Goal: Information Seeking & Learning: Learn about a topic

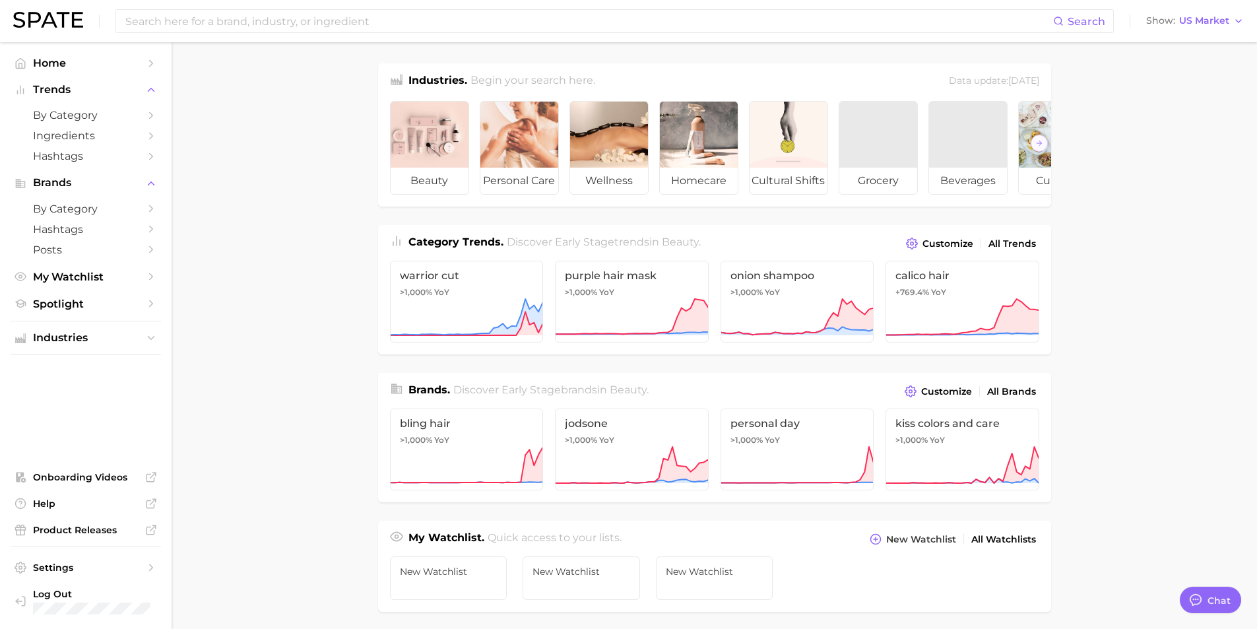
type textarea "x"
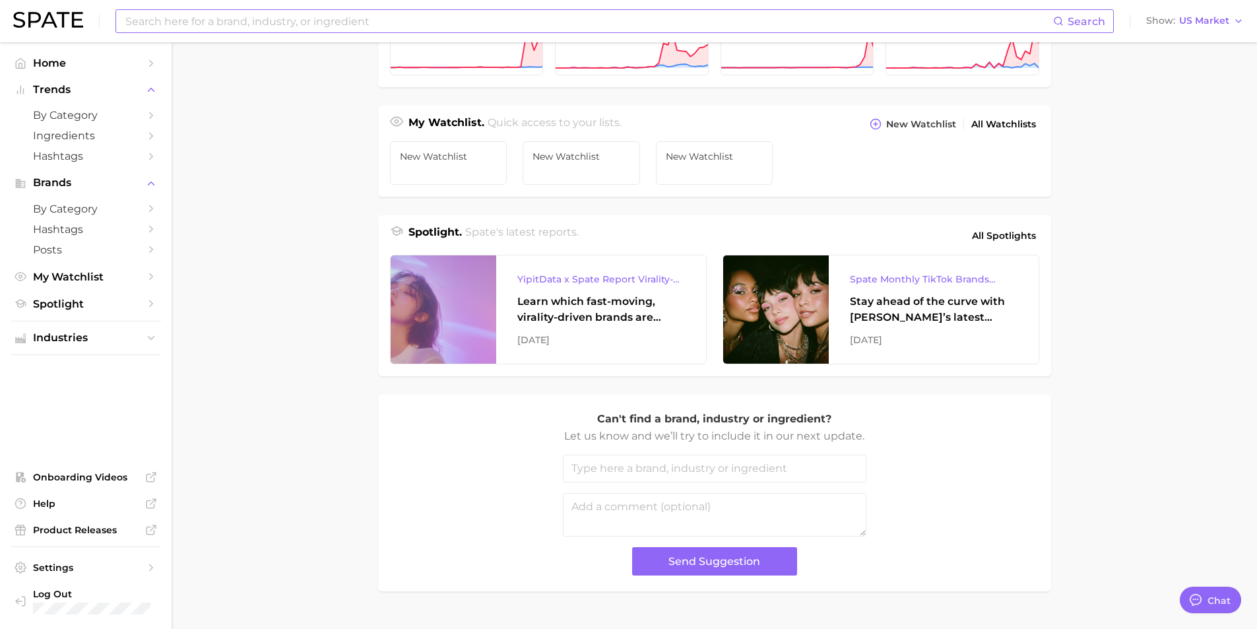
scroll to position [453, 0]
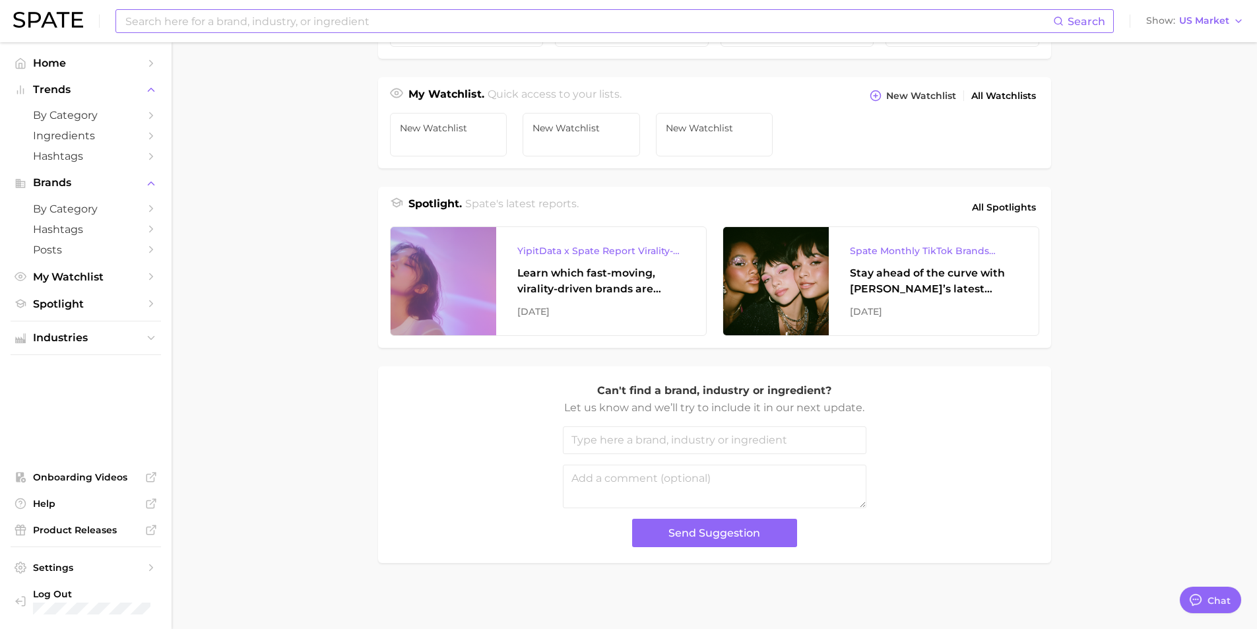
click at [178, 15] on input at bounding box center [588, 21] width 929 height 22
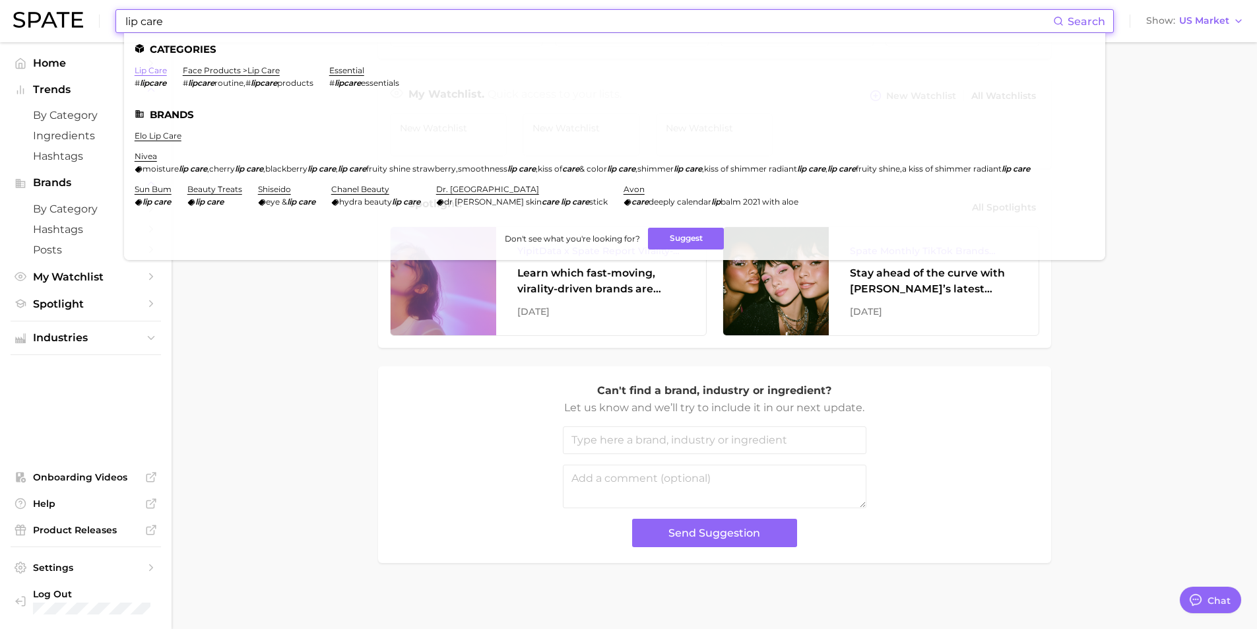
type input "lip care"
click at [154, 74] on link "lip care" at bounding box center [151, 70] width 32 height 10
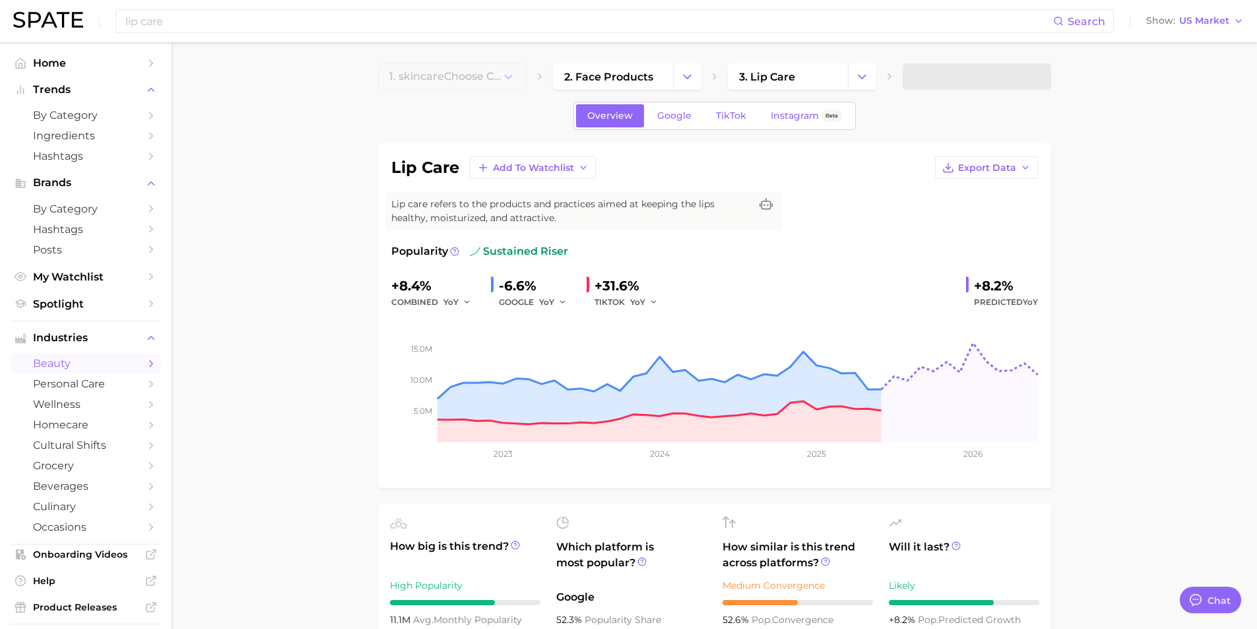
type textarea "x"
click at [731, 119] on span "TikTok" at bounding box center [731, 115] width 30 height 11
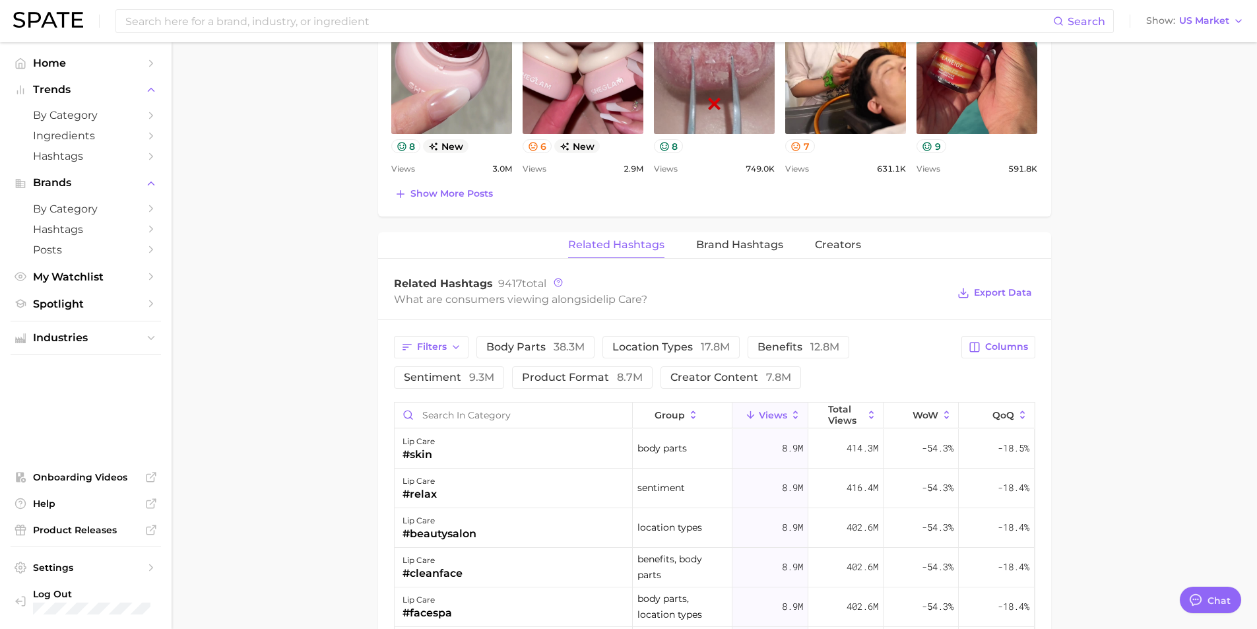
scroll to position [857, 0]
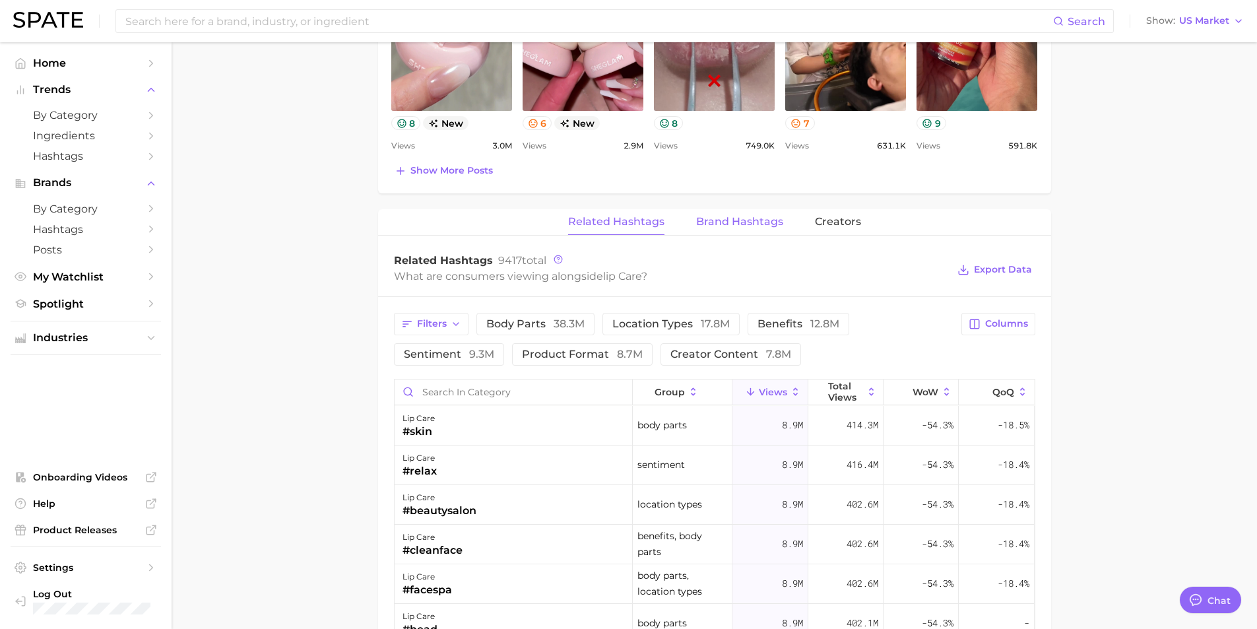
click at [732, 229] on button "Brand Hashtags" at bounding box center [739, 222] width 87 height 26
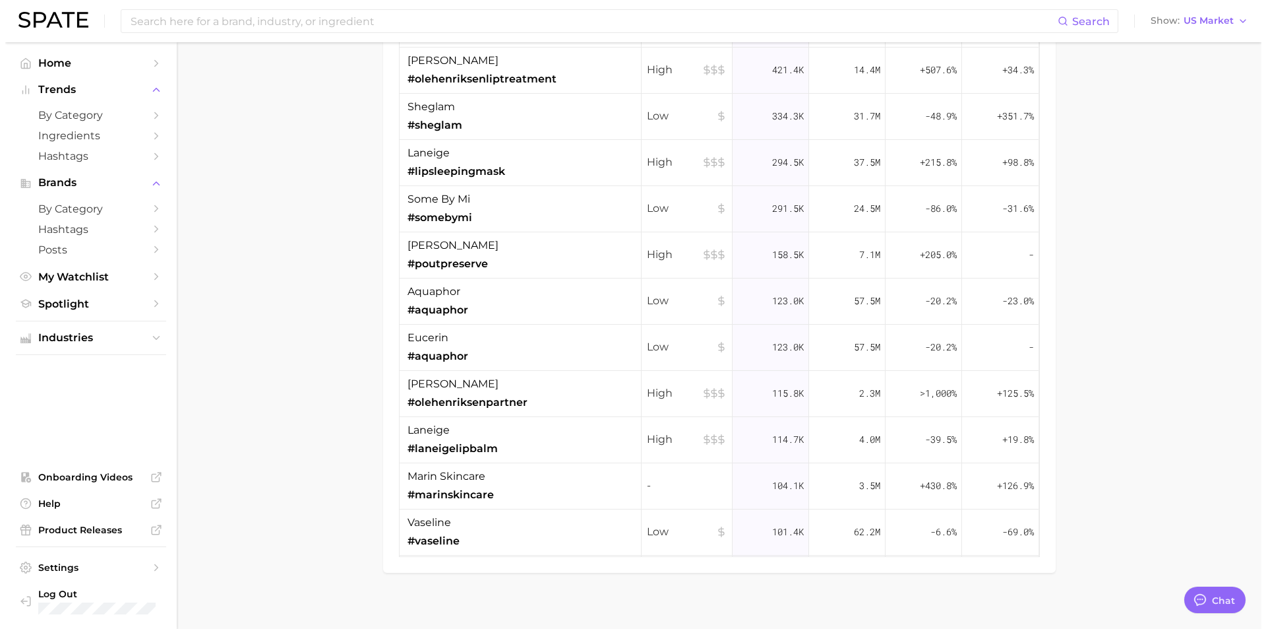
scroll to position [1286, 0]
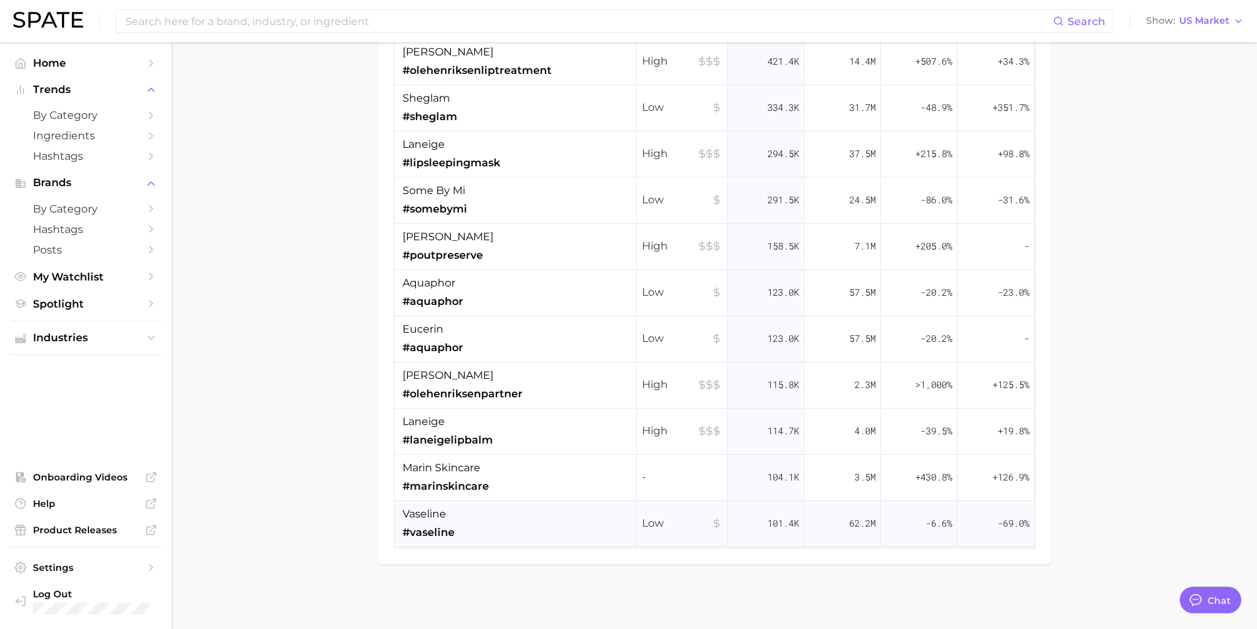
click at [426, 517] on span "vaseline" at bounding box center [424, 514] width 44 height 16
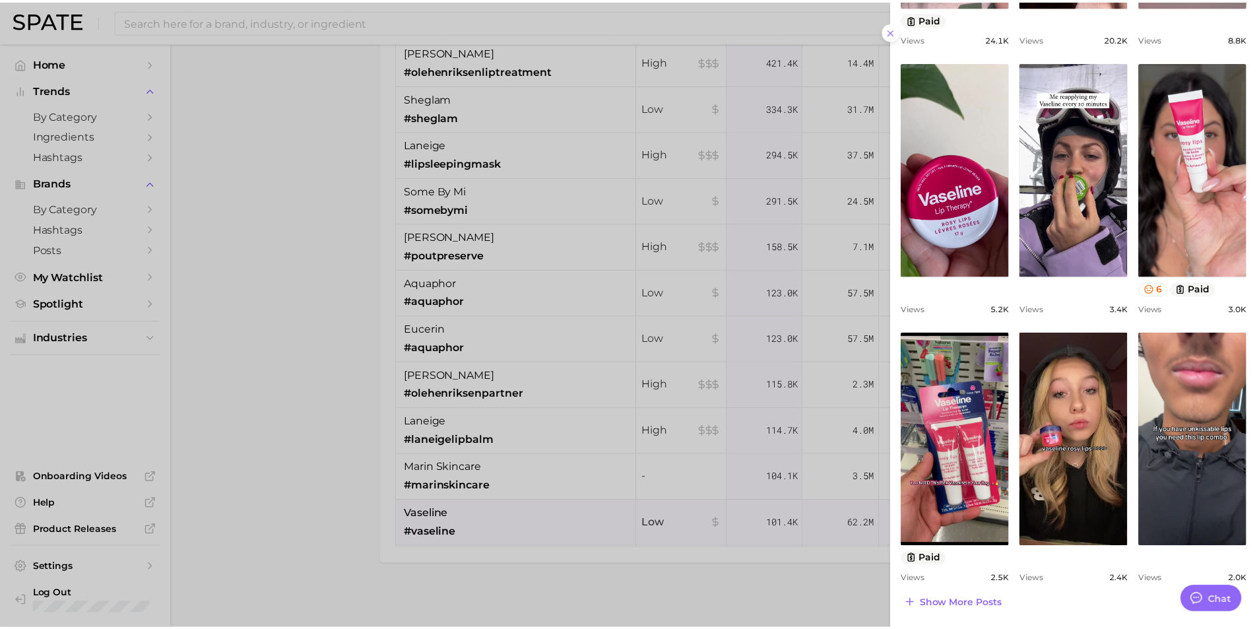
scroll to position [46, 0]
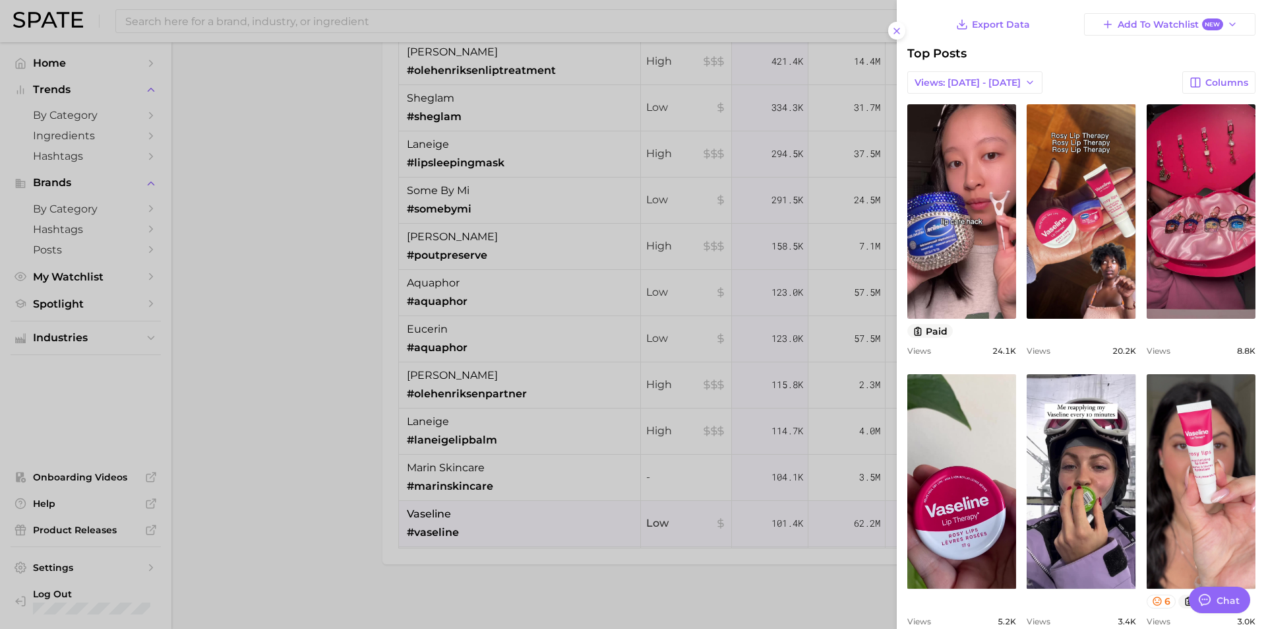
click at [278, 126] on div at bounding box center [633, 314] width 1266 height 629
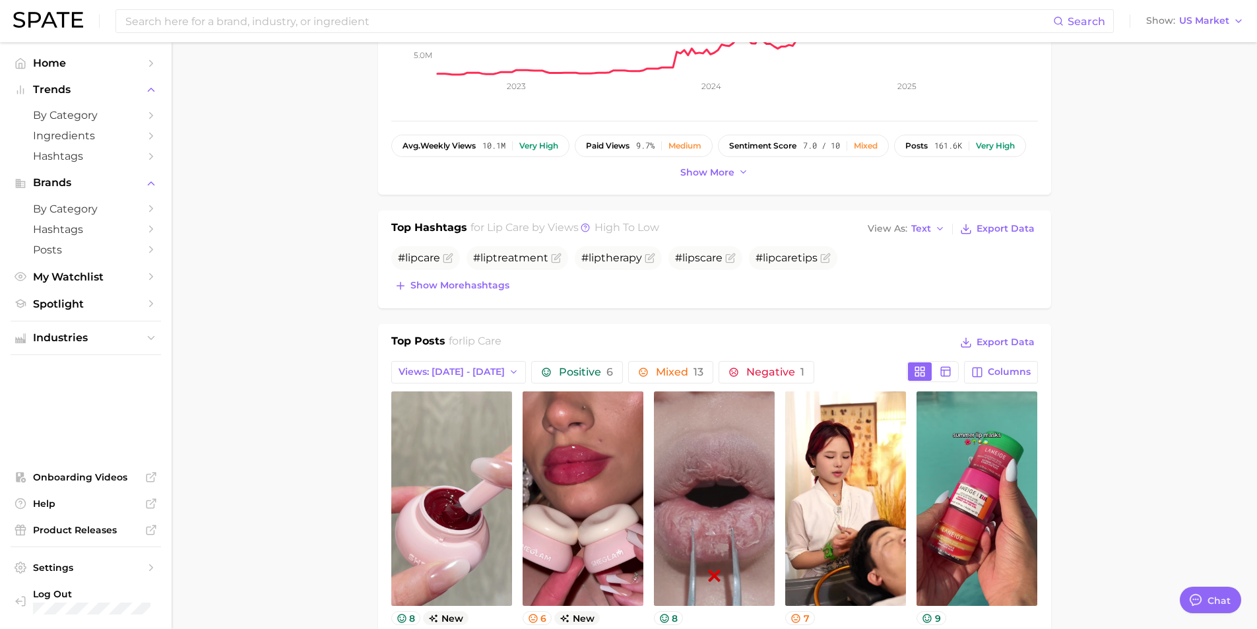
scroll to position [0, 0]
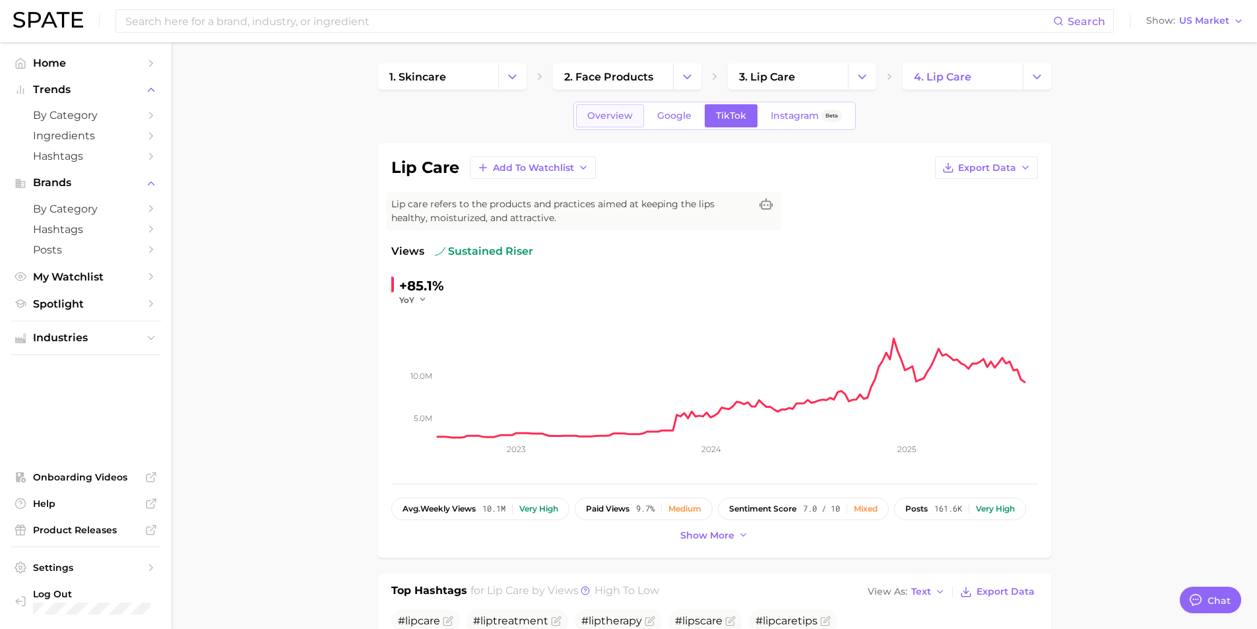
click at [621, 123] on link "Overview" at bounding box center [610, 115] width 68 height 23
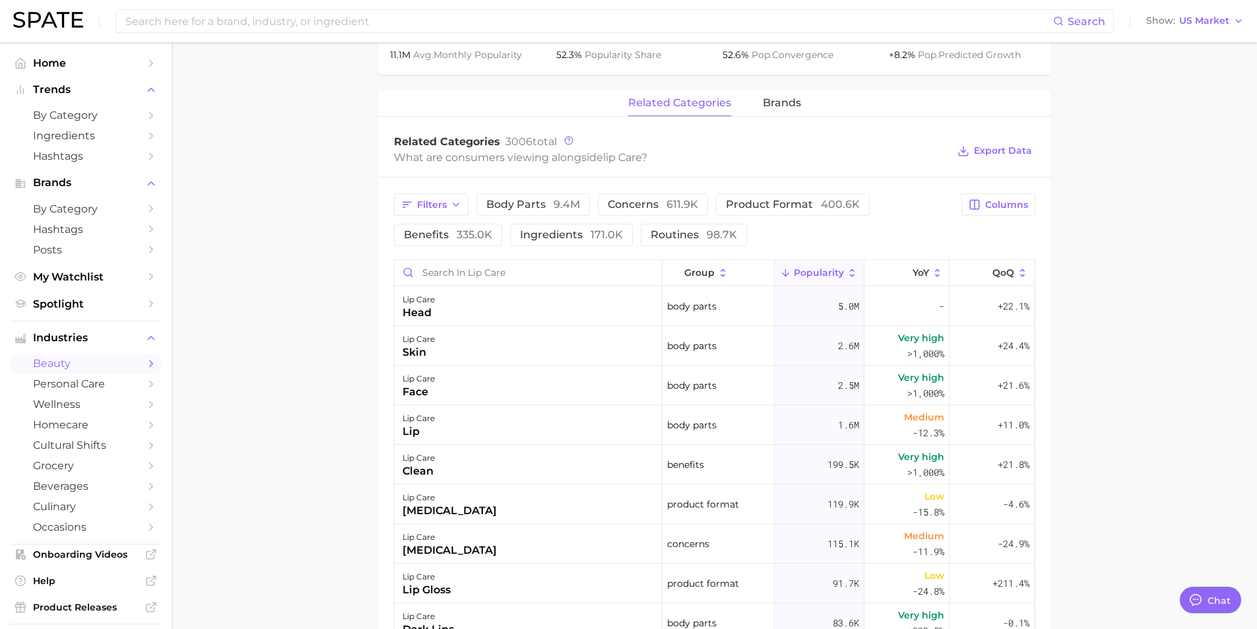
scroll to position [594, 0]
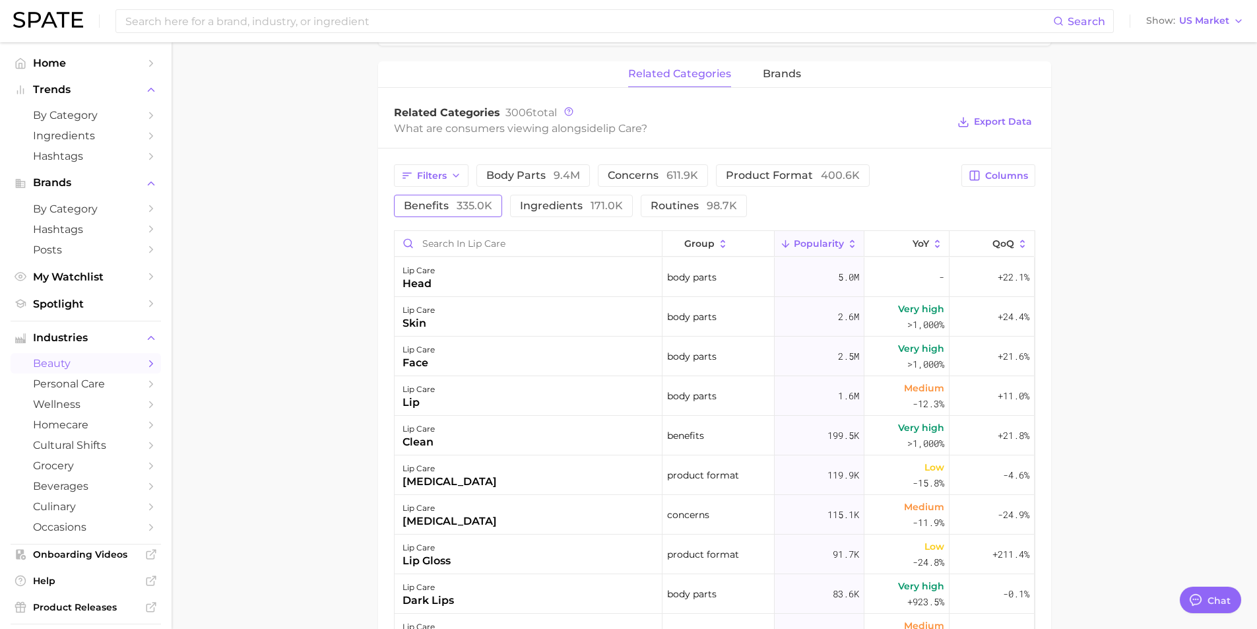
click at [429, 202] on span "benefits 335.0k" at bounding box center [448, 206] width 88 height 11
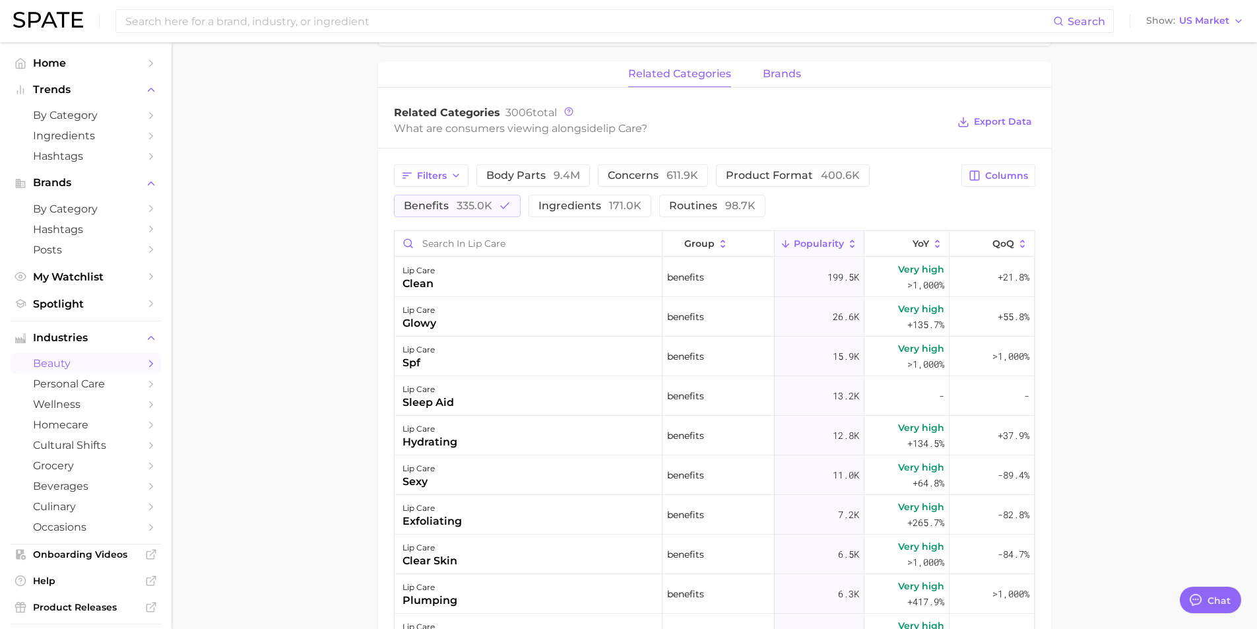
click at [770, 75] on span "brands" at bounding box center [781, 74] width 38 height 12
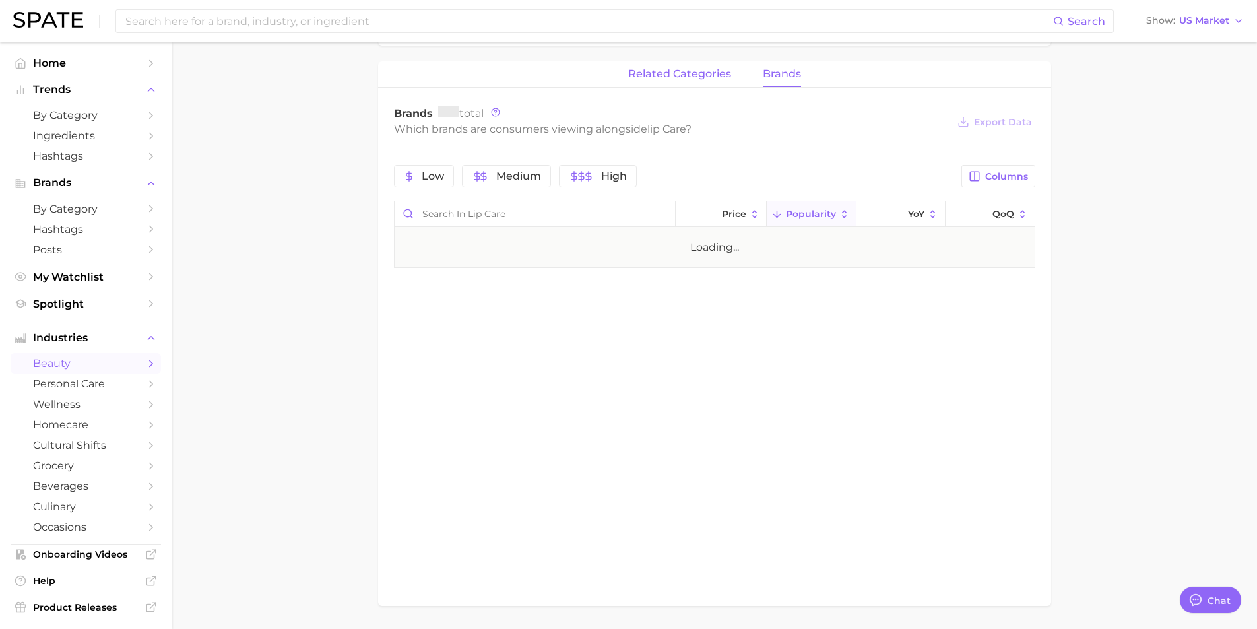
click at [684, 77] on span "related categories" at bounding box center [679, 74] width 103 height 12
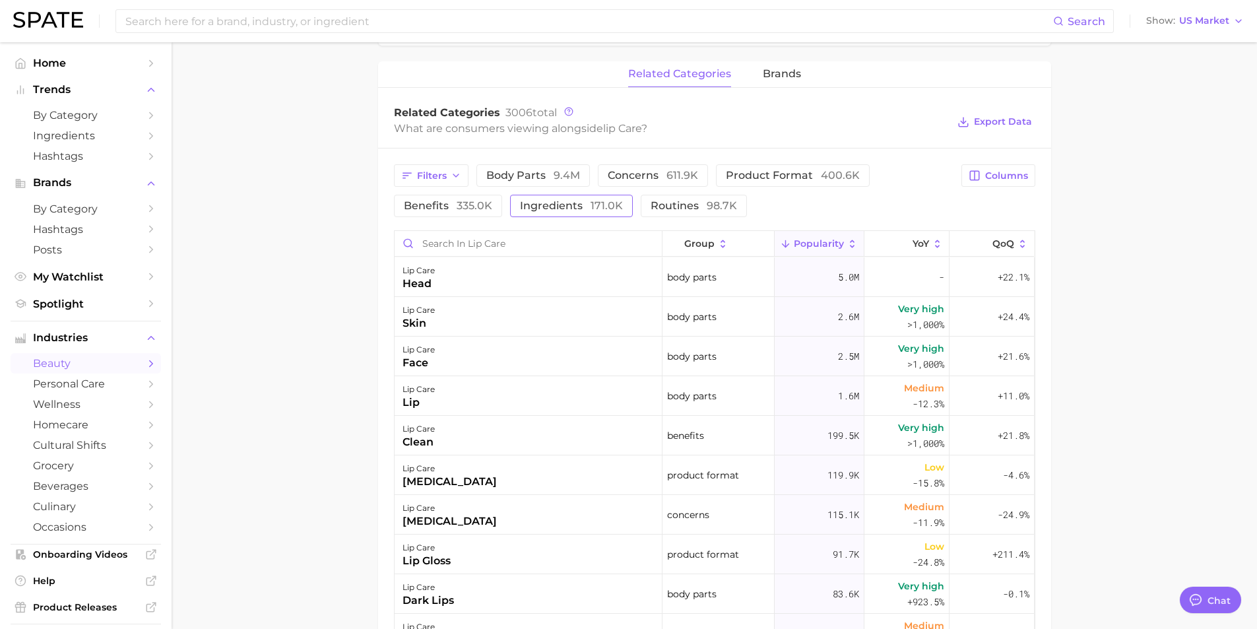
click at [536, 208] on span "ingredients 171.0k" at bounding box center [571, 206] width 103 height 11
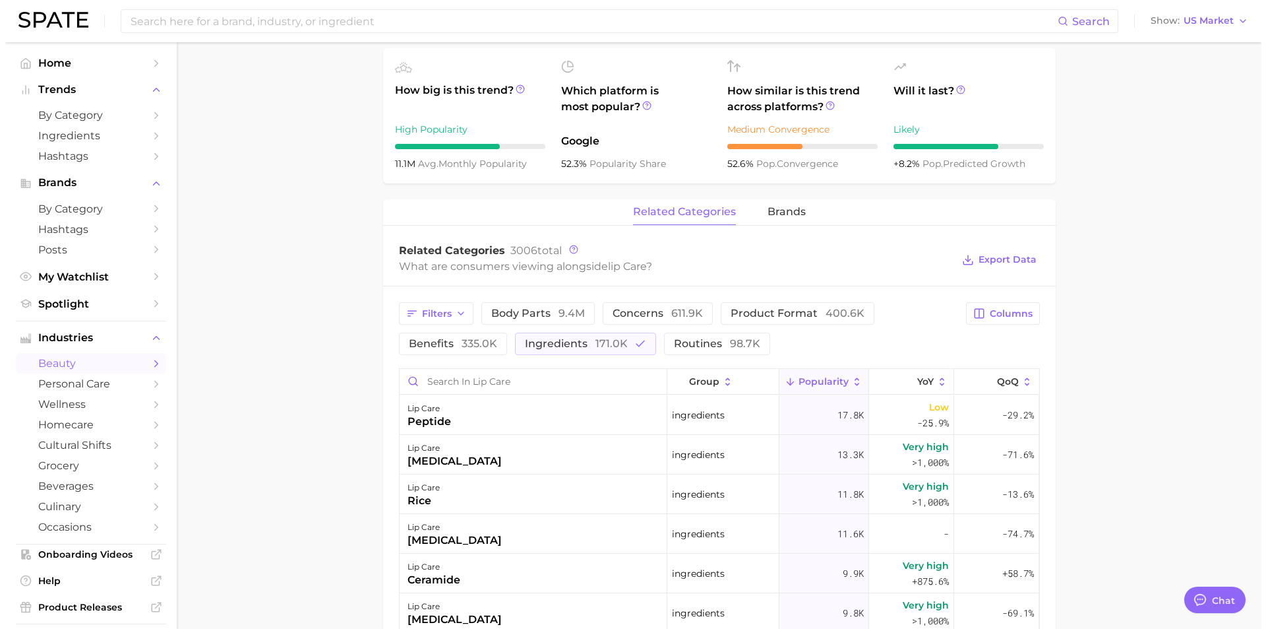
scroll to position [462, 0]
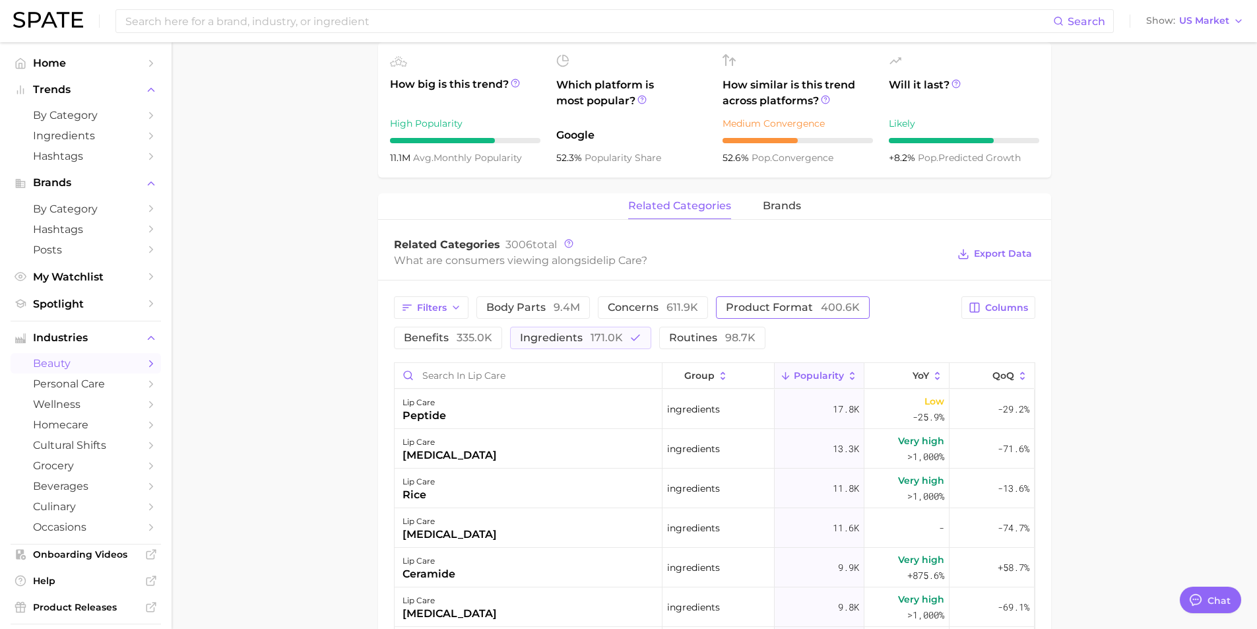
click at [794, 309] on span "product format 400.6k" at bounding box center [793, 307] width 134 height 11
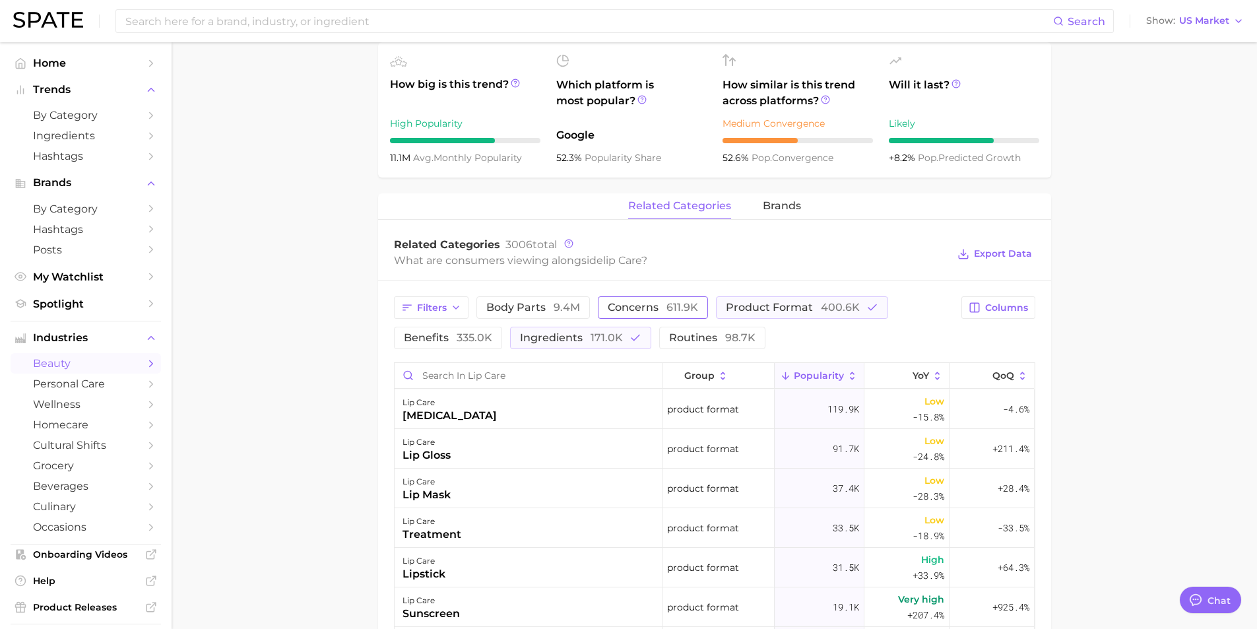
click at [652, 309] on span "concerns 611.9k" at bounding box center [652, 307] width 90 height 11
click at [819, 309] on span "product format 400.6k" at bounding box center [811, 307] width 134 height 11
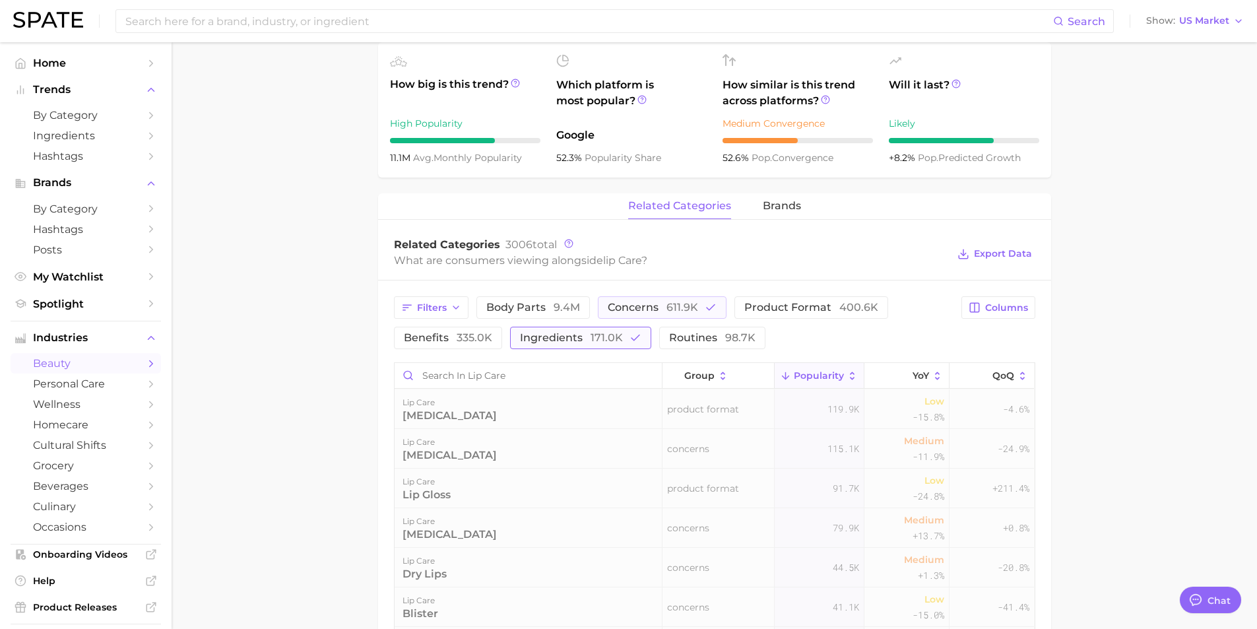
click at [606, 344] on button "ingredients 171.0k" at bounding box center [580, 338] width 141 height 22
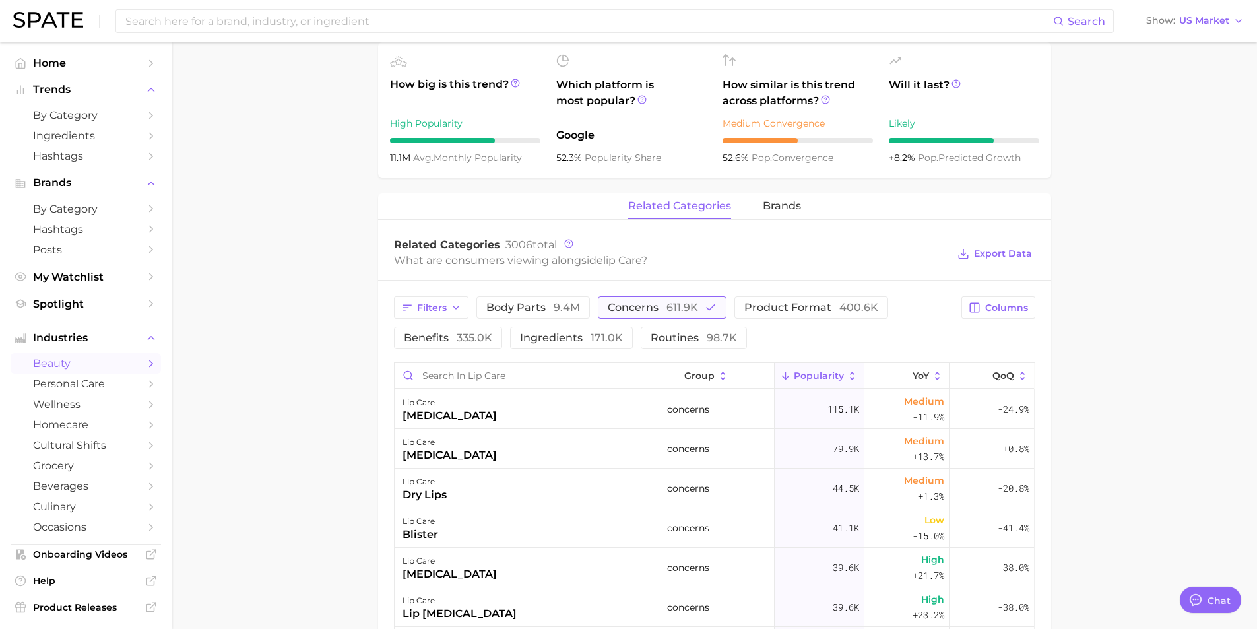
drag, startPoint x: 670, startPoint y: 302, endPoint x: 683, endPoint y: 300, distance: 12.7
click at [670, 302] on span "611.9k" at bounding box center [682, 307] width 32 height 13
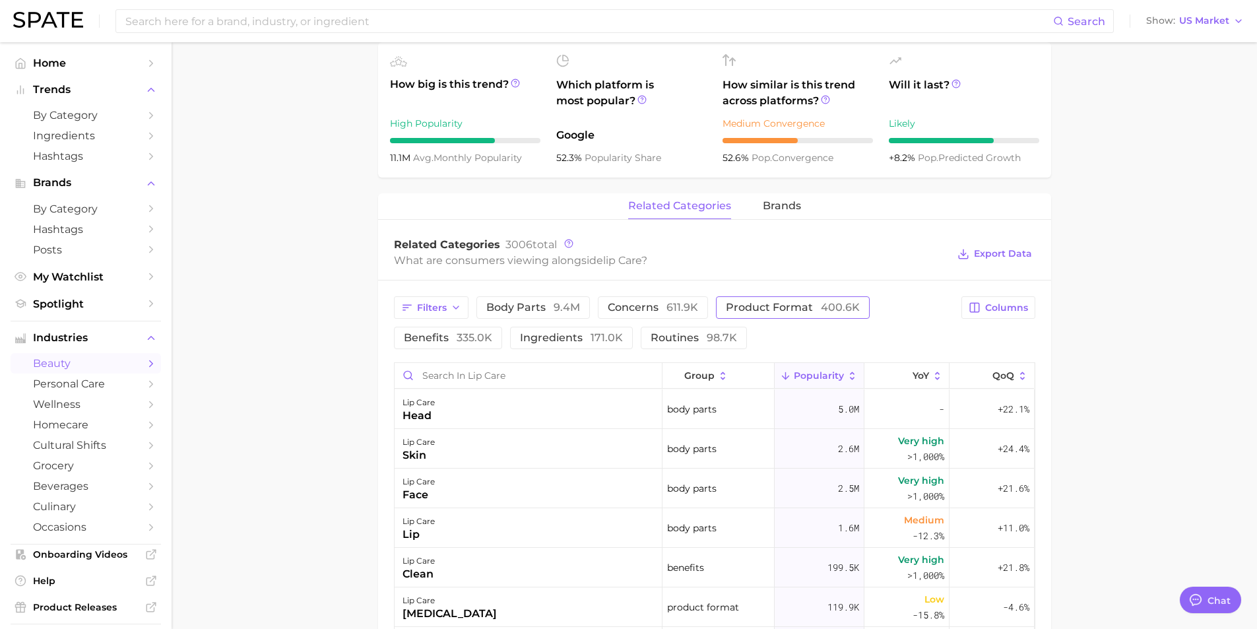
click at [786, 303] on span "product format 400.6k" at bounding box center [793, 307] width 134 height 11
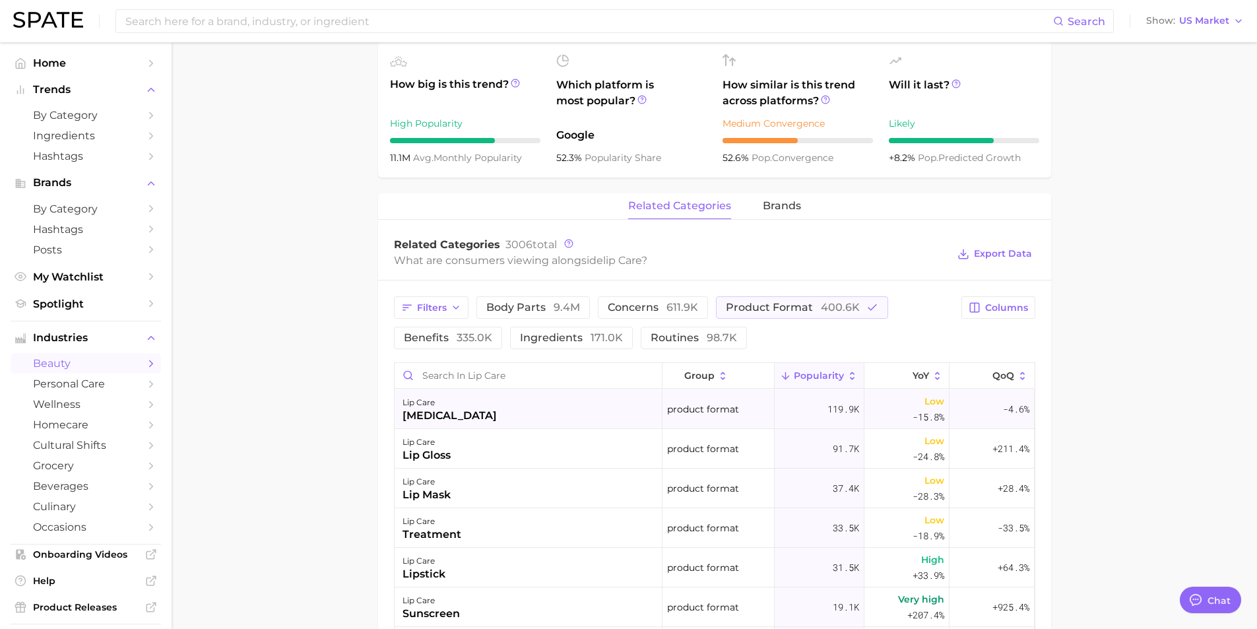
click at [430, 410] on div "[MEDICAL_DATA]" at bounding box center [449, 416] width 94 height 16
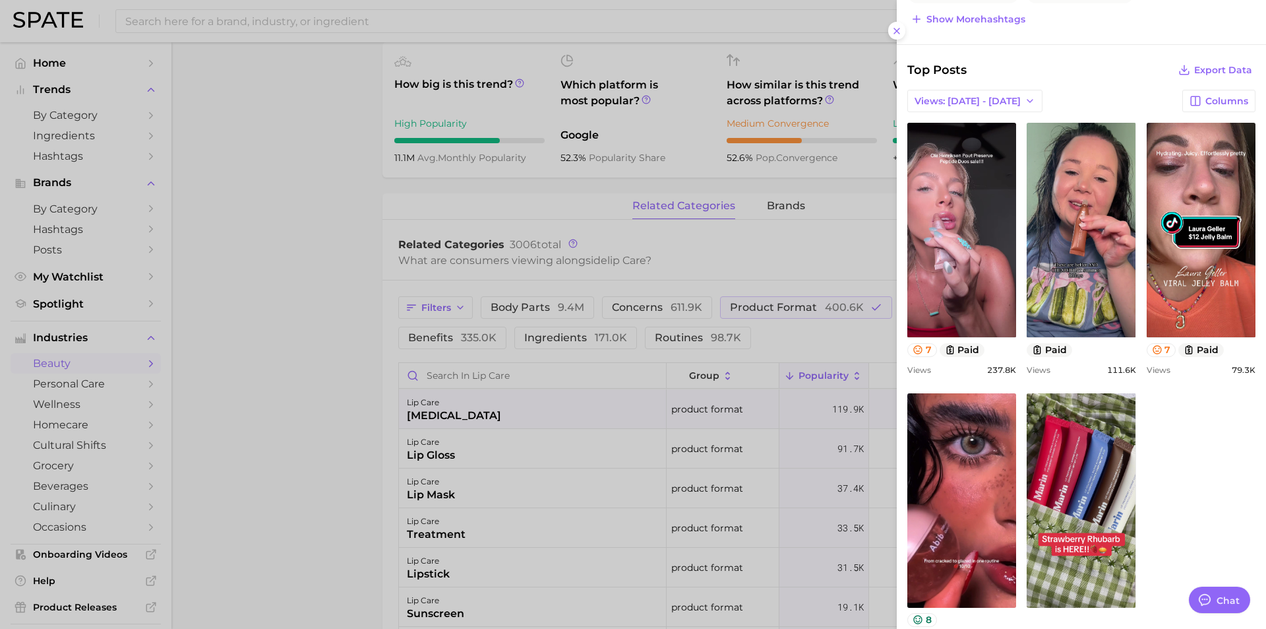
scroll to position [503, 0]
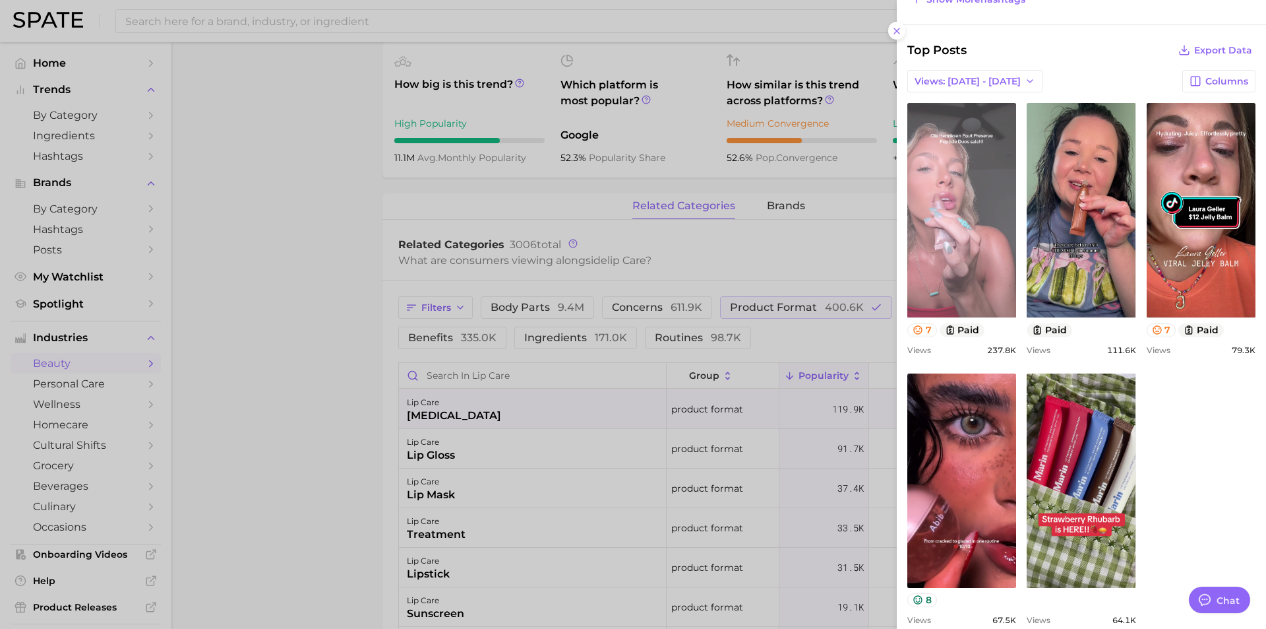
click at [936, 215] on link "view post on TikTok" at bounding box center [962, 210] width 109 height 214
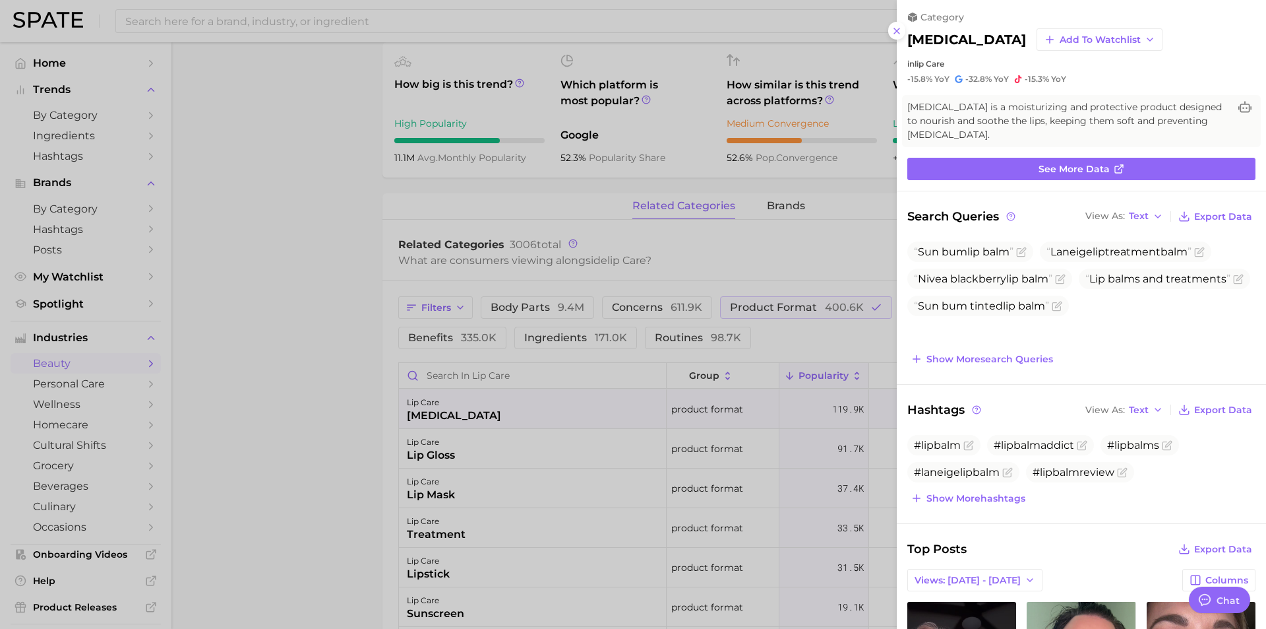
scroll to position [0, 0]
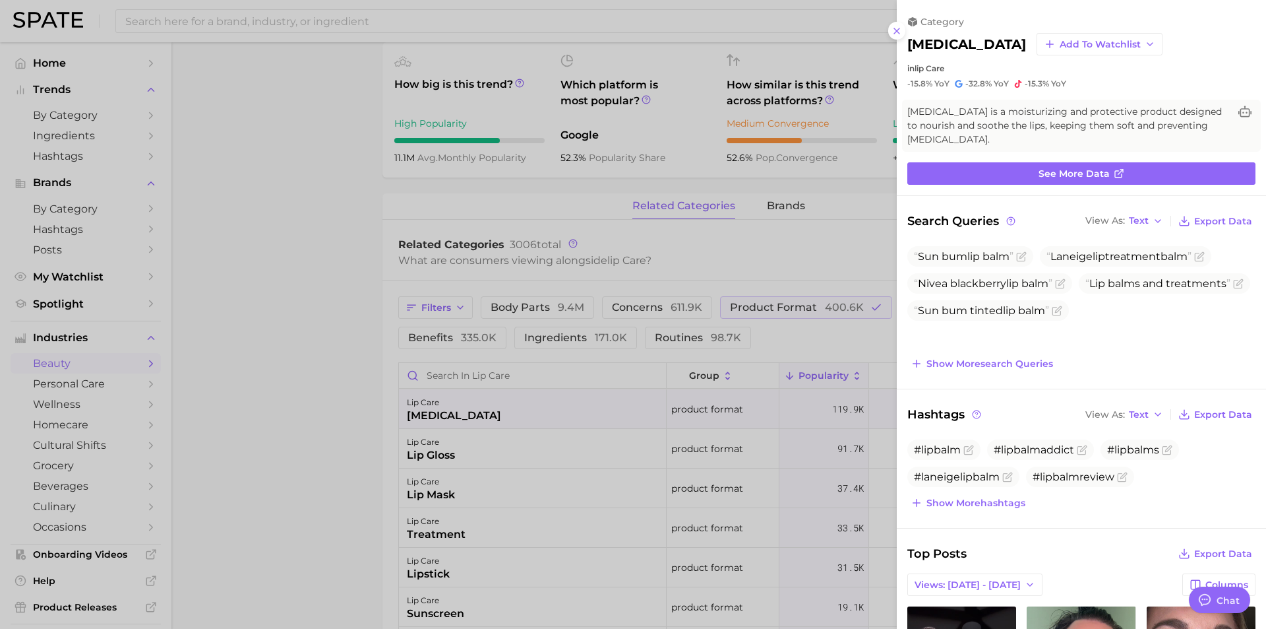
click at [280, 266] on div at bounding box center [633, 314] width 1266 height 629
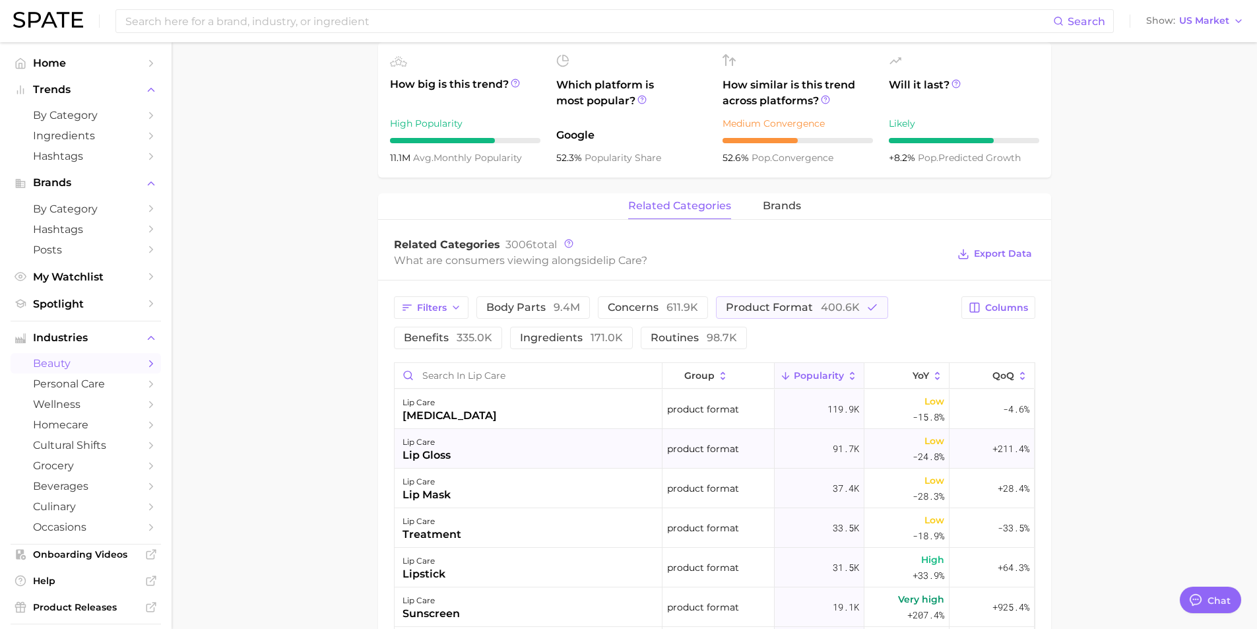
click at [429, 456] on div "lip gloss" at bounding box center [426, 455] width 48 height 16
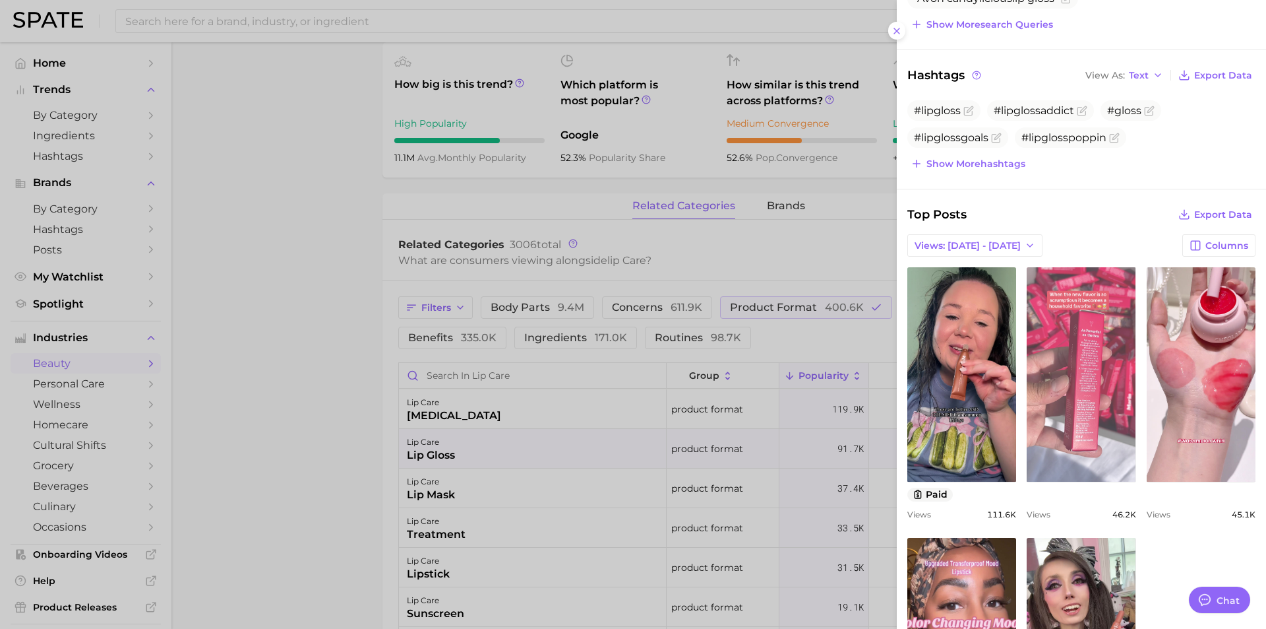
scroll to position [330, 0]
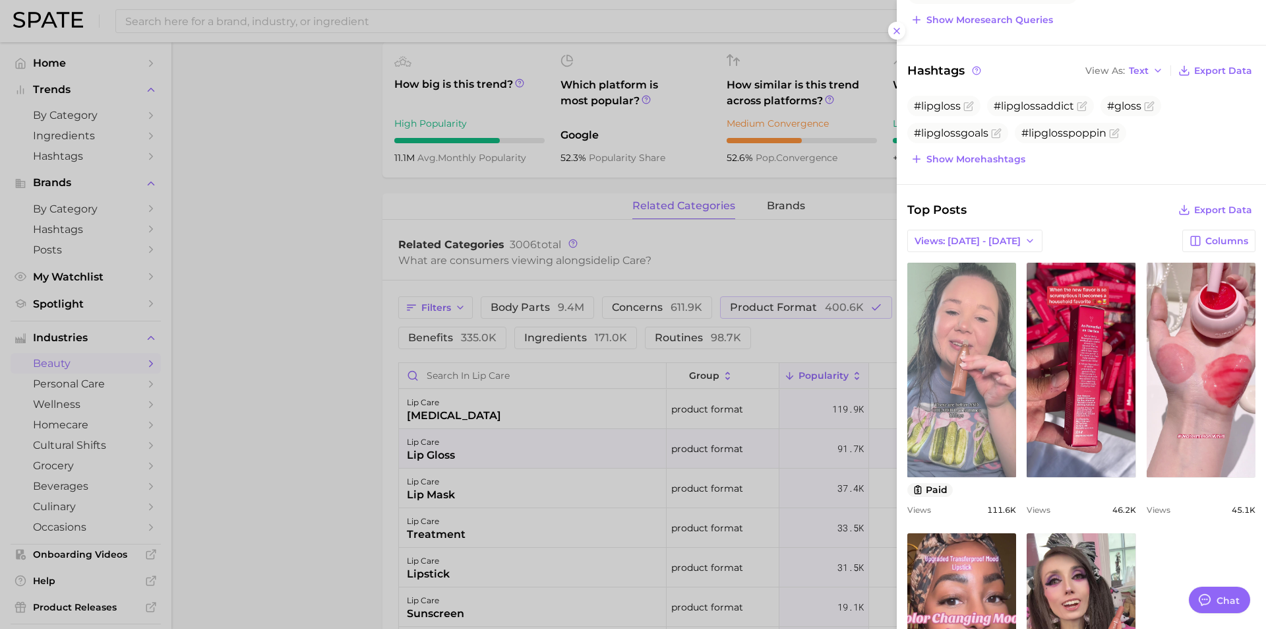
click at [960, 367] on link "view post on TikTok" at bounding box center [962, 370] width 109 height 214
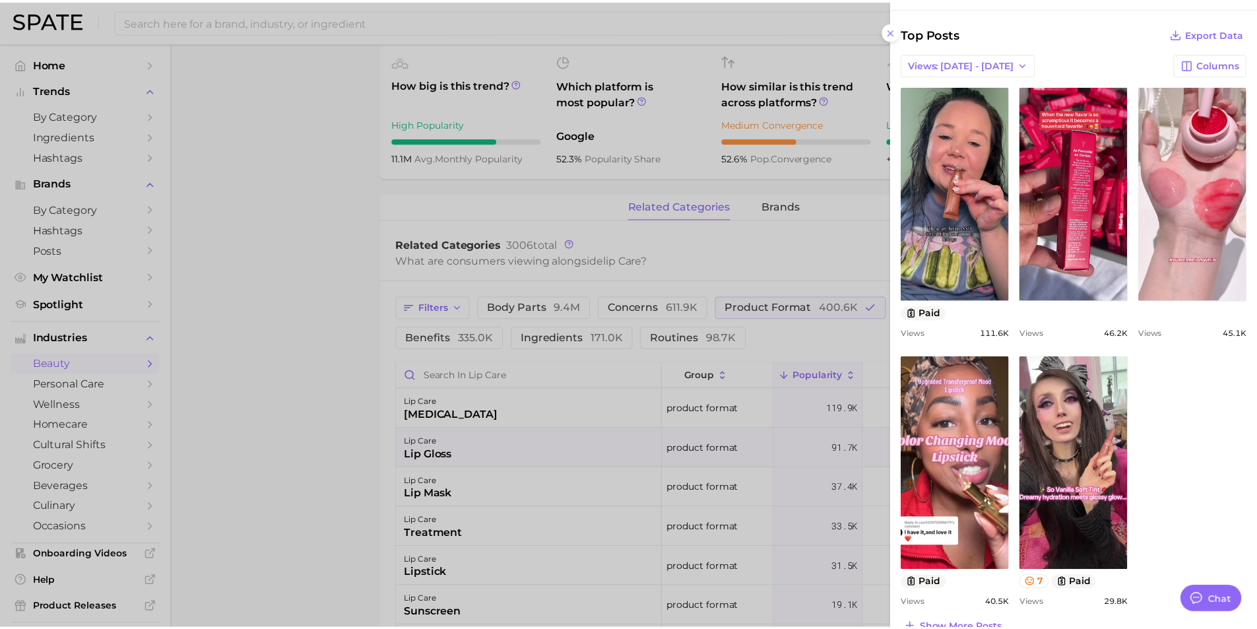
scroll to position [530, 0]
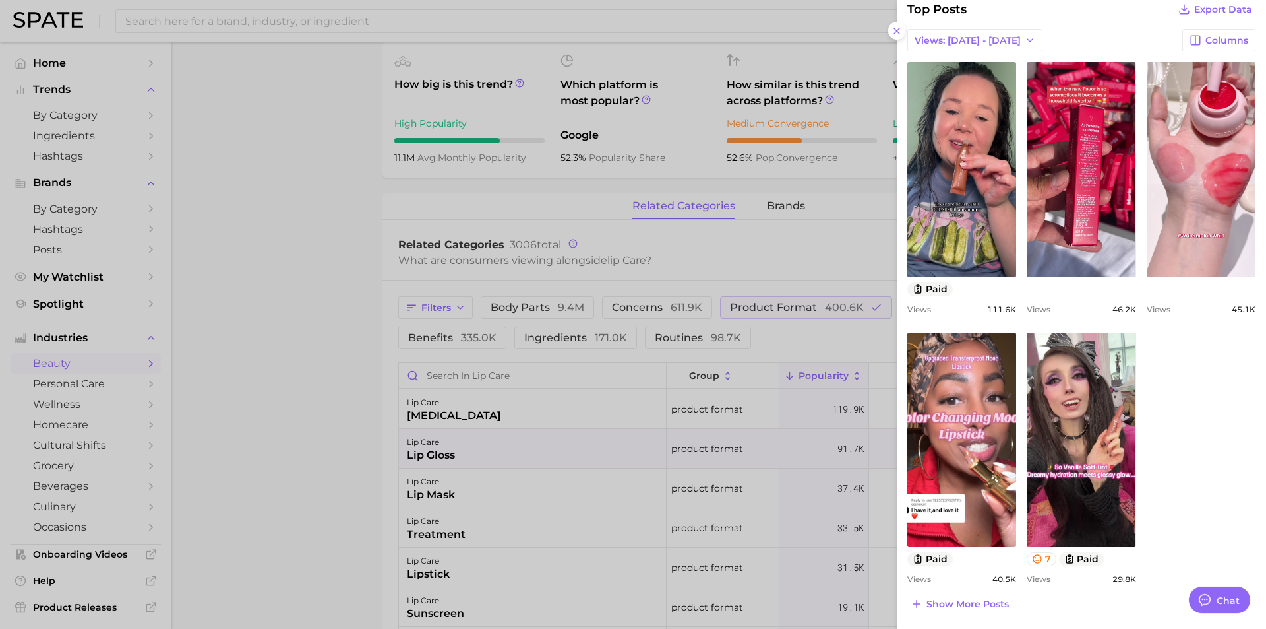
click at [331, 143] on div at bounding box center [633, 314] width 1266 height 629
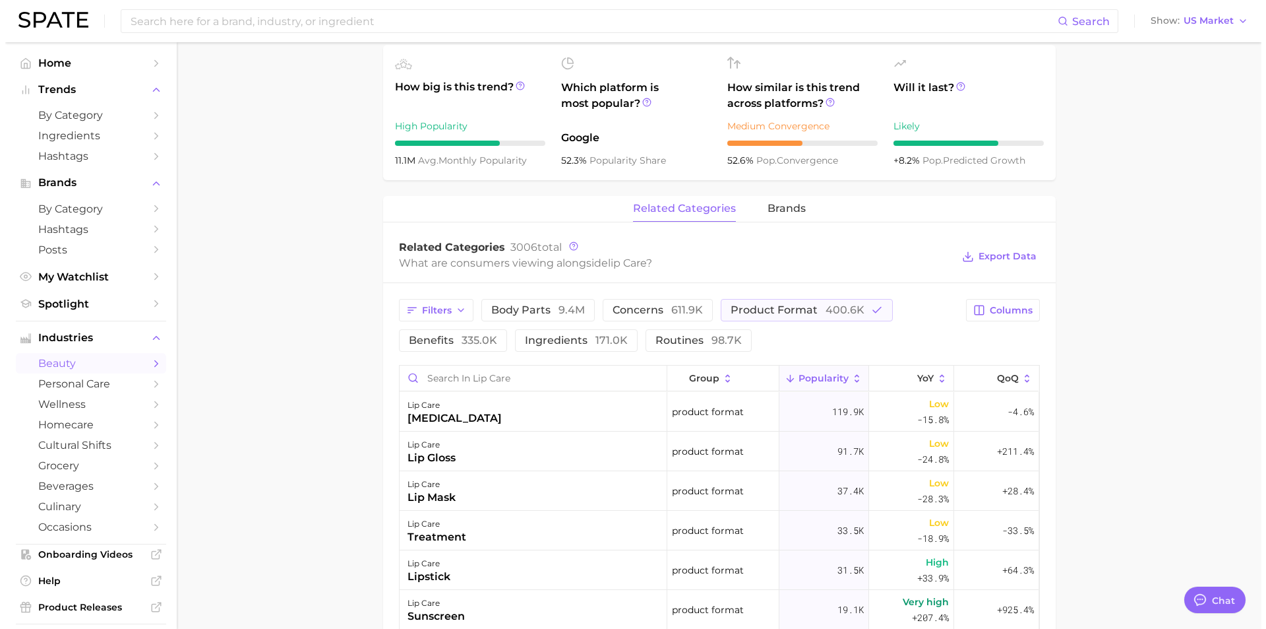
scroll to position [462, 0]
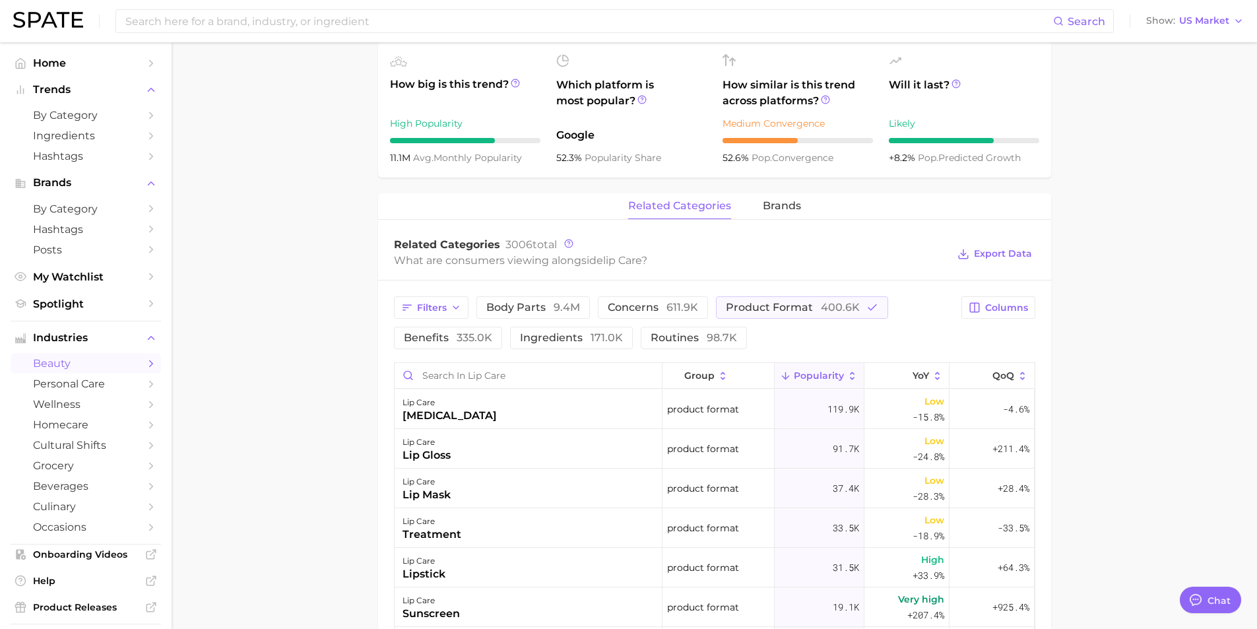
drag, startPoint x: 828, startPoint y: 309, endPoint x: 712, endPoint y: 307, distance: 116.1
click at [826, 309] on span "400.6k" at bounding box center [840, 307] width 39 height 13
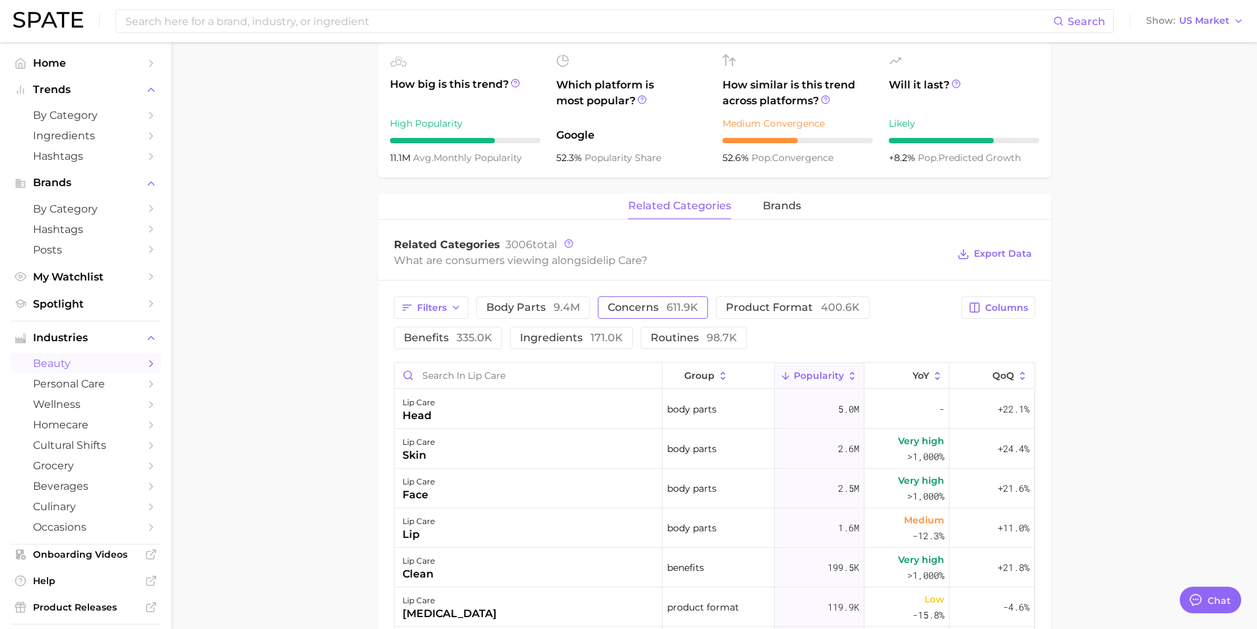
click at [646, 306] on span "concerns 611.9k" at bounding box center [652, 307] width 90 height 11
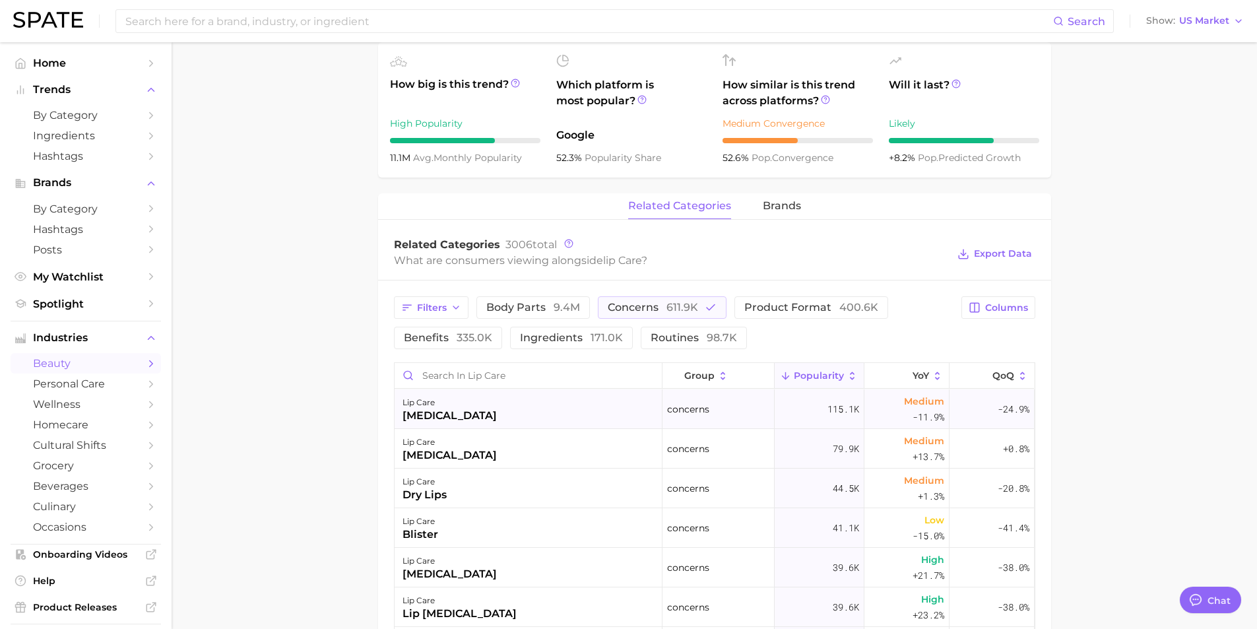
click at [447, 408] on div "[MEDICAL_DATA]" at bounding box center [449, 416] width 94 height 16
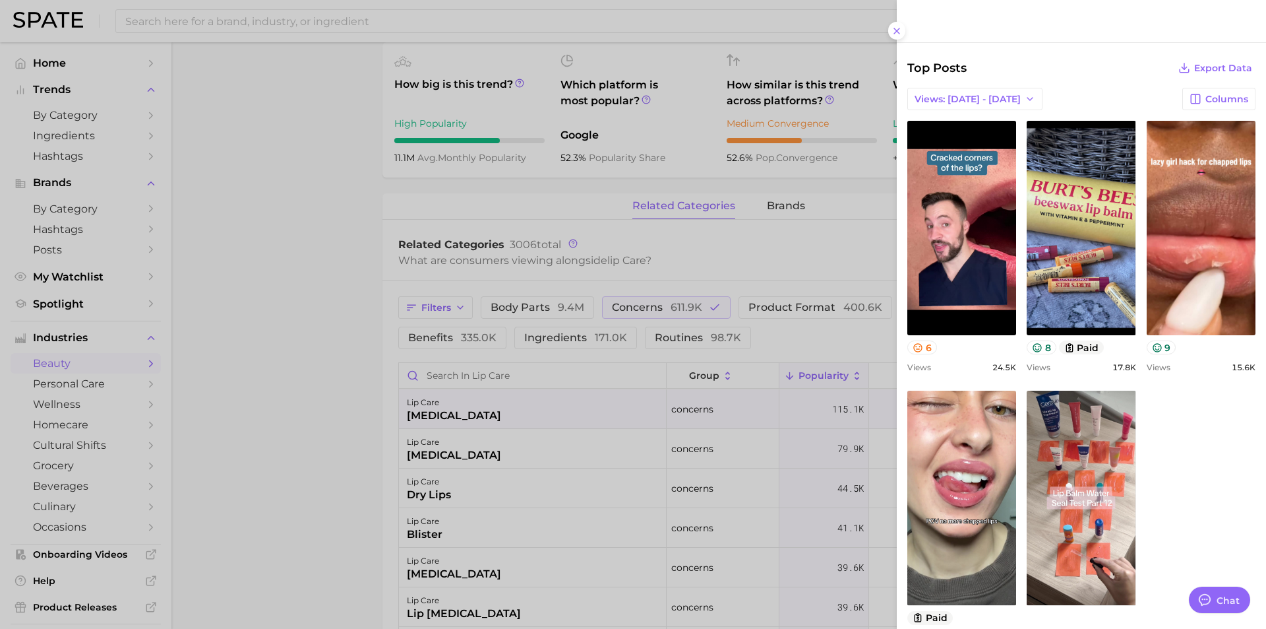
scroll to position [488, 0]
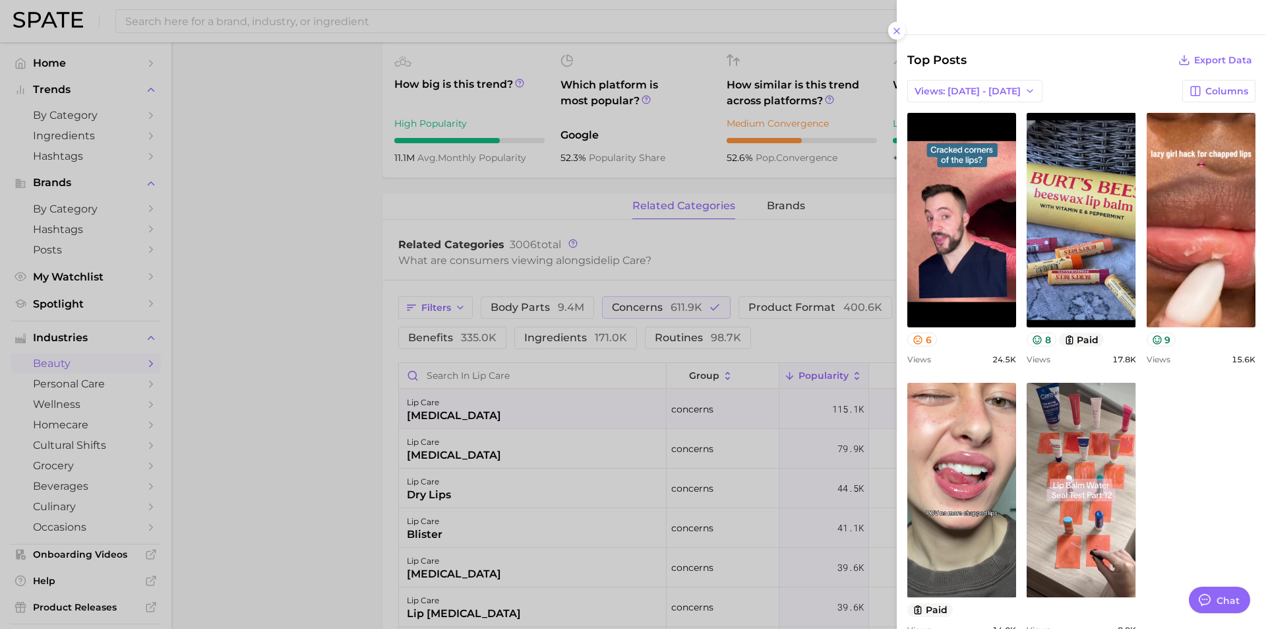
drag, startPoint x: 892, startPoint y: 30, endPoint x: 863, endPoint y: 55, distance: 37.9
click at [892, 30] on icon at bounding box center [897, 31] width 11 height 11
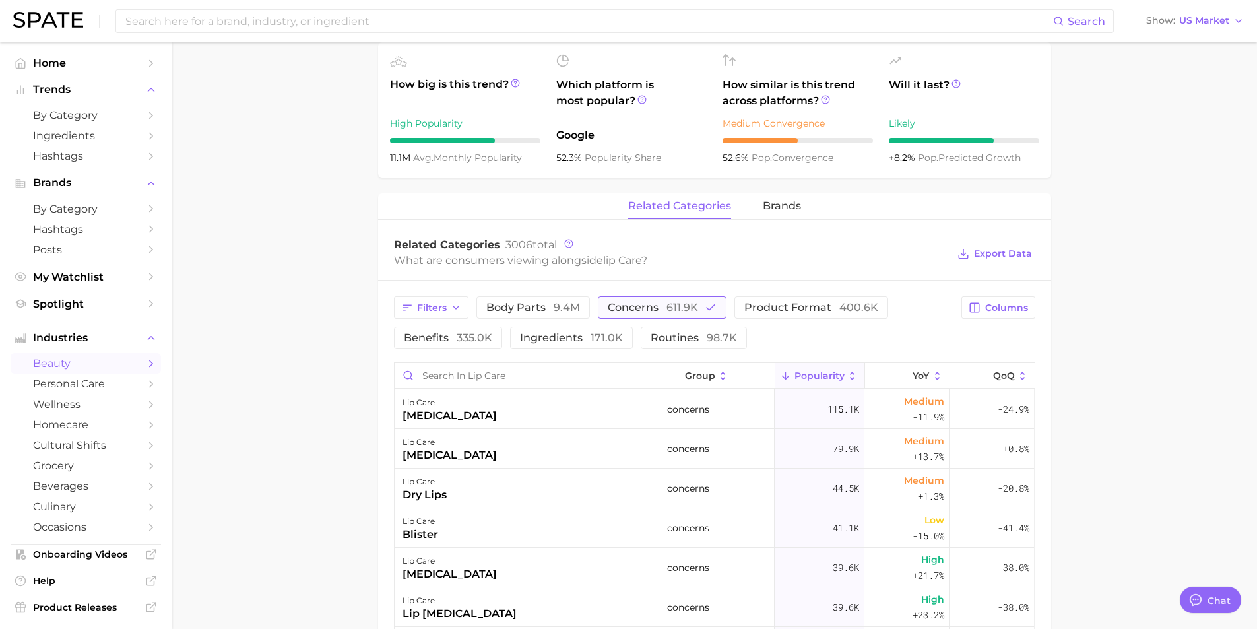
click at [634, 305] on span "concerns 611.9k" at bounding box center [652, 307] width 90 height 11
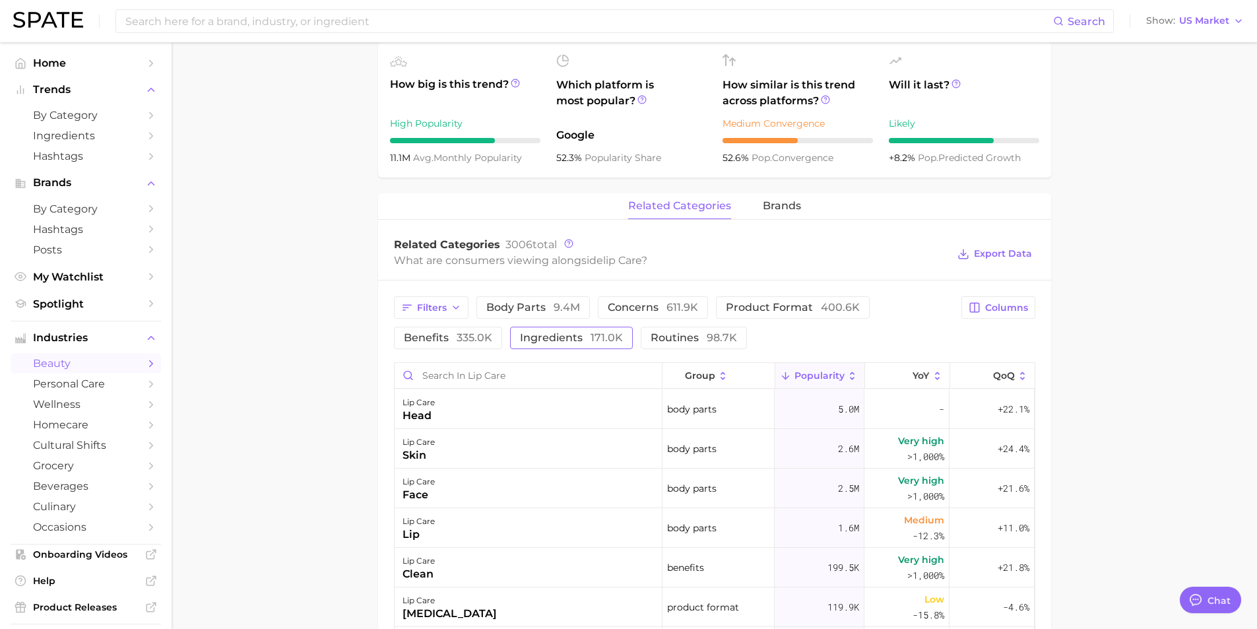
click at [586, 336] on span "ingredients 171.0k" at bounding box center [571, 337] width 103 height 11
click at [418, 412] on div "peptide" at bounding box center [424, 416] width 44 height 16
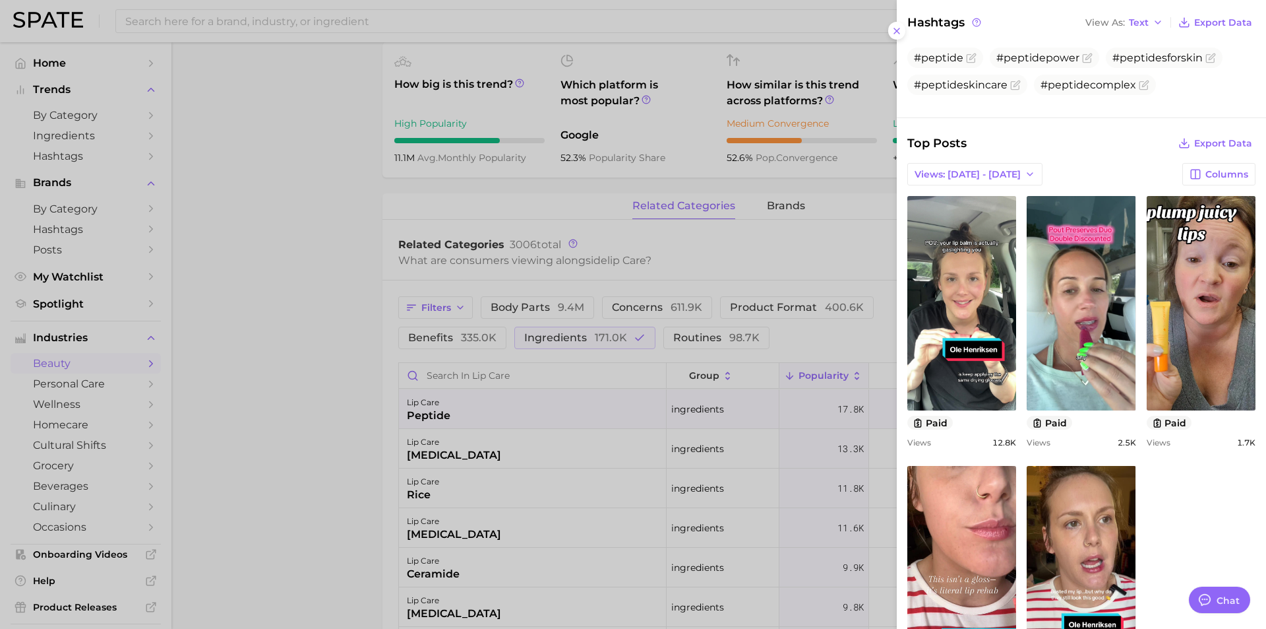
scroll to position [551, 0]
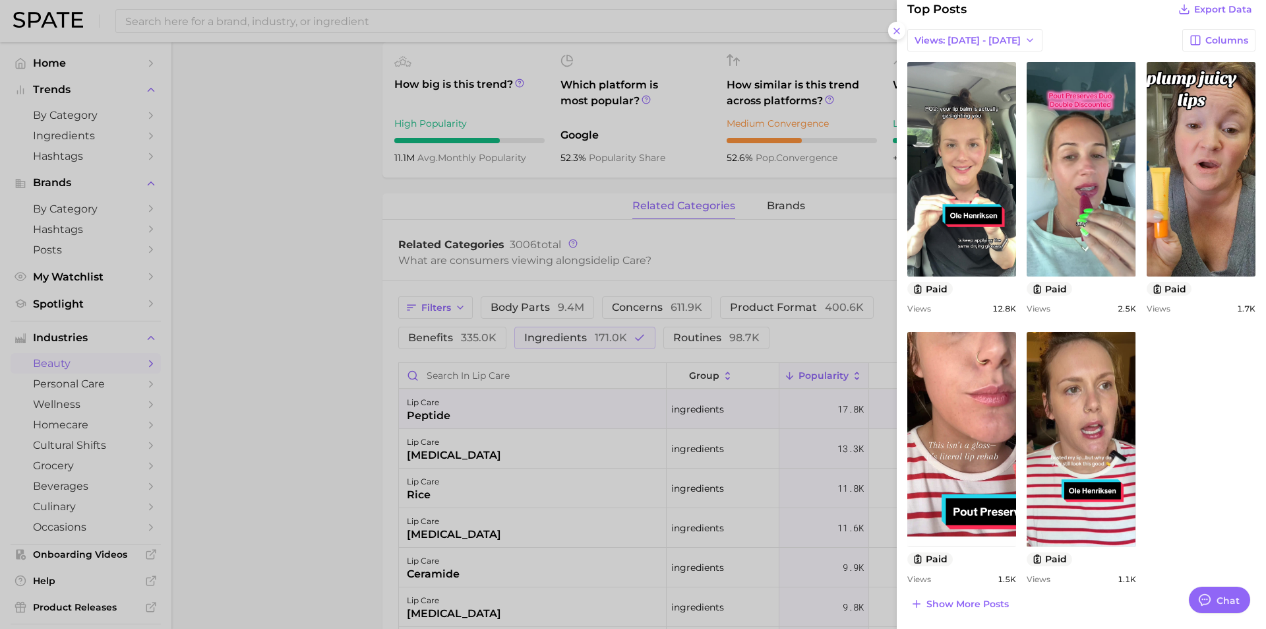
click at [283, 266] on div at bounding box center [633, 314] width 1266 height 629
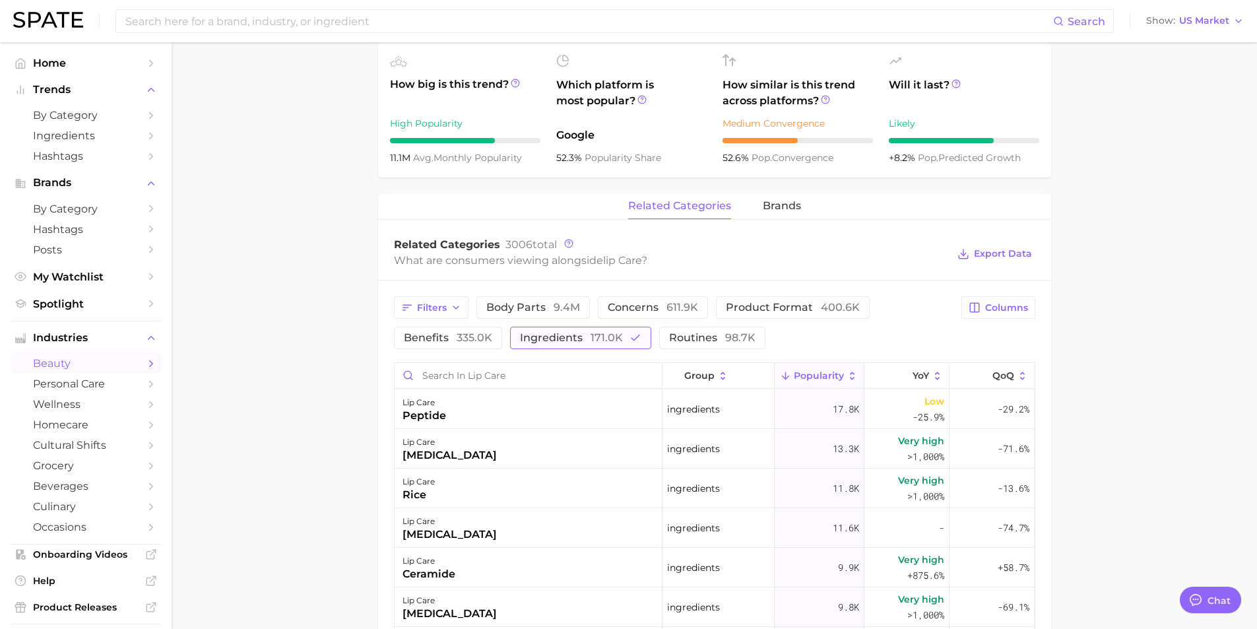
click at [578, 340] on span "ingredients 171.0k" at bounding box center [571, 337] width 103 height 11
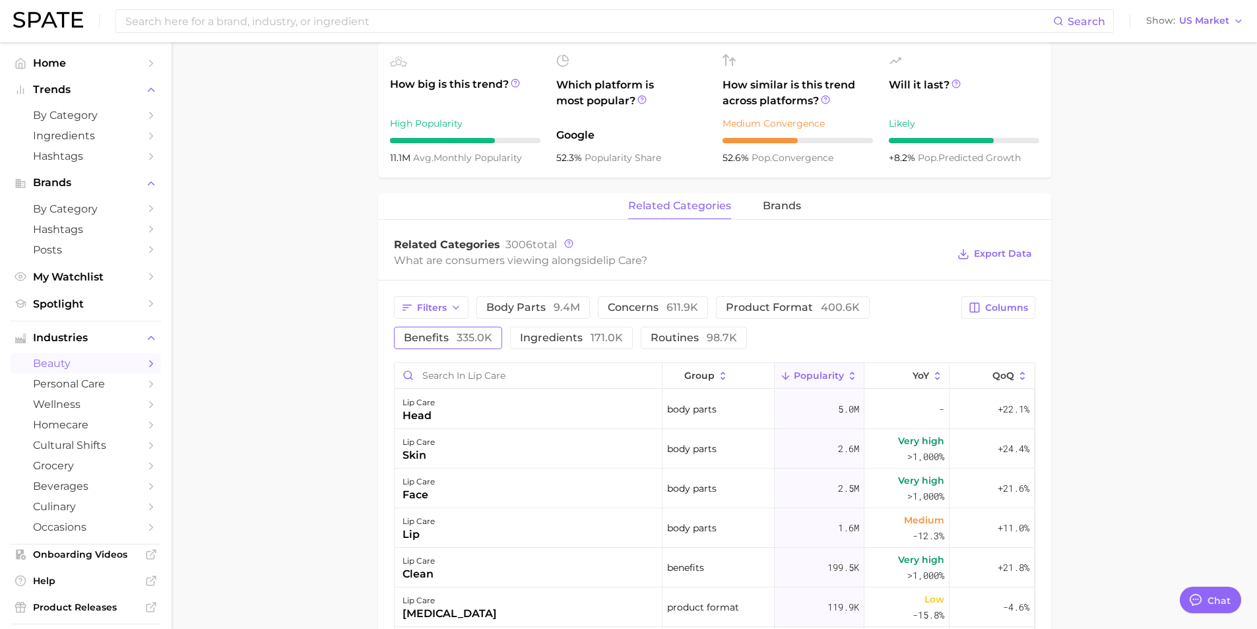
click at [420, 345] on button "benefits 335.0k" at bounding box center [448, 338] width 108 height 22
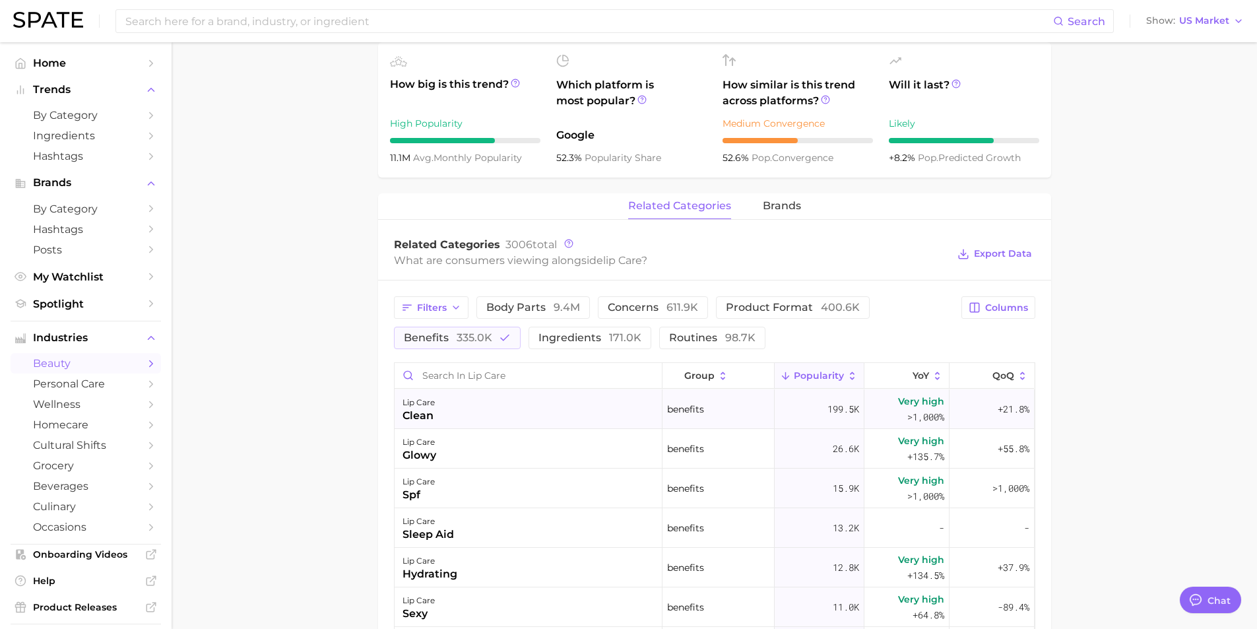
click at [433, 408] on div "lip care" at bounding box center [418, 402] width 32 height 16
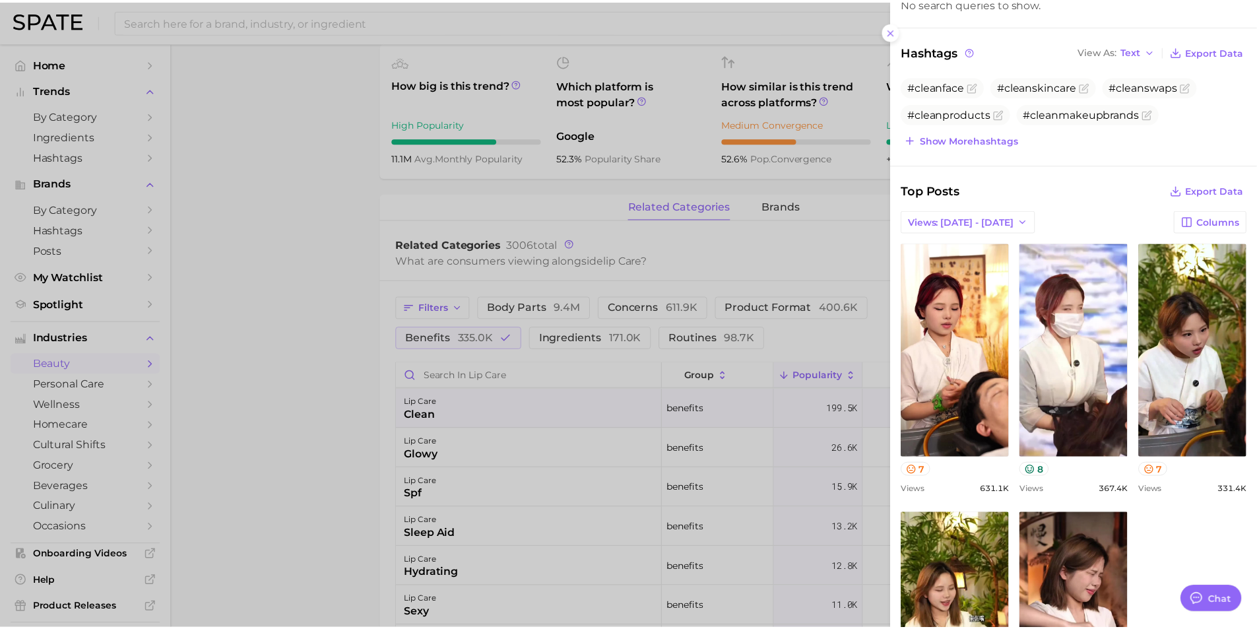
scroll to position [239, 0]
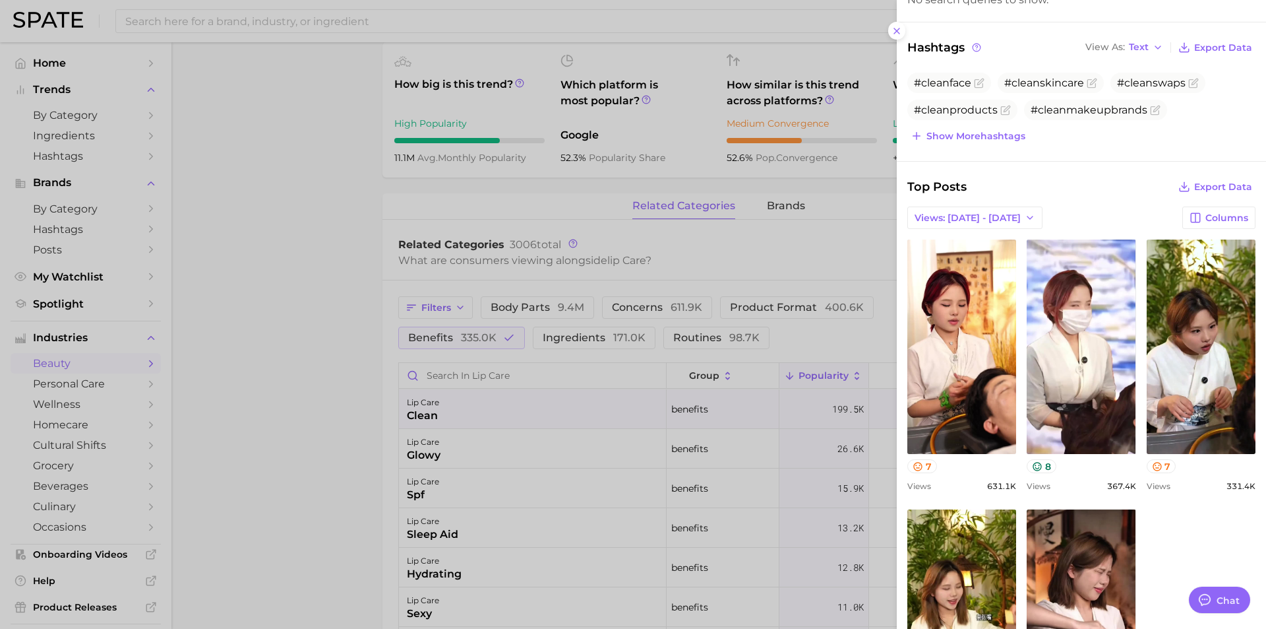
click at [898, 24] on button at bounding box center [897, 31] width 18 height 18
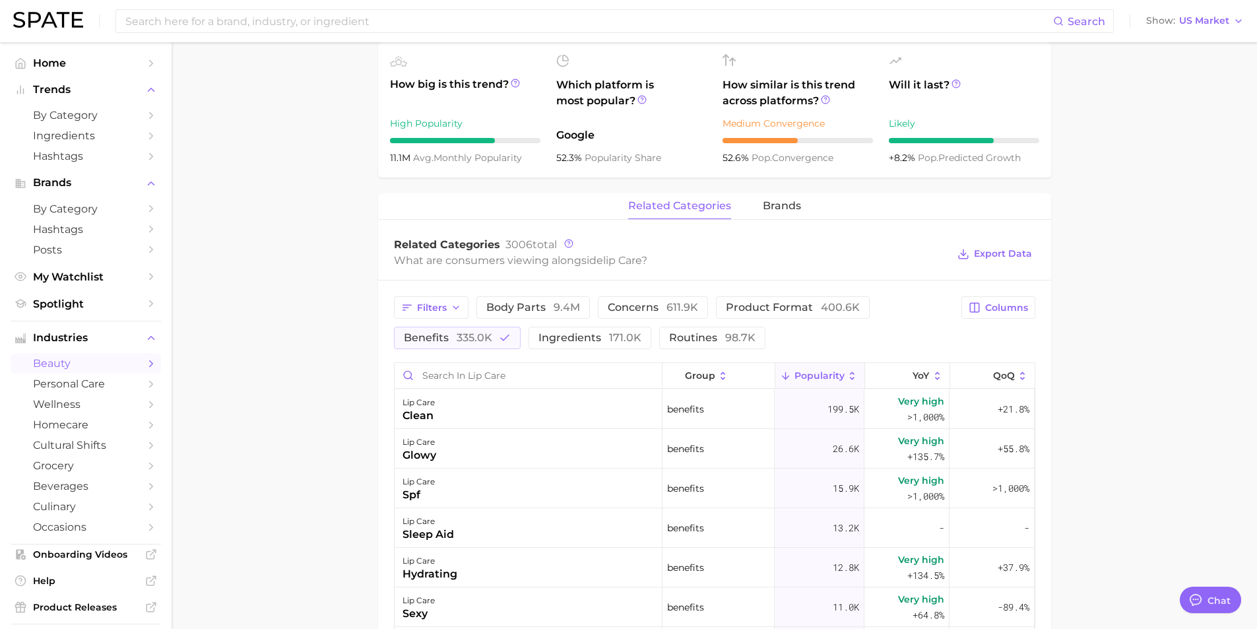
click at [310, 301] on main "1. skincare 2. face products 3. lip care 4. lip care Overview Google TikTok Ins…" at bounding box center [713, 326] width 1085 height 1492
click at [478, 338] on span "335.0k" at bounding box center [474, 337] width 36 height 13
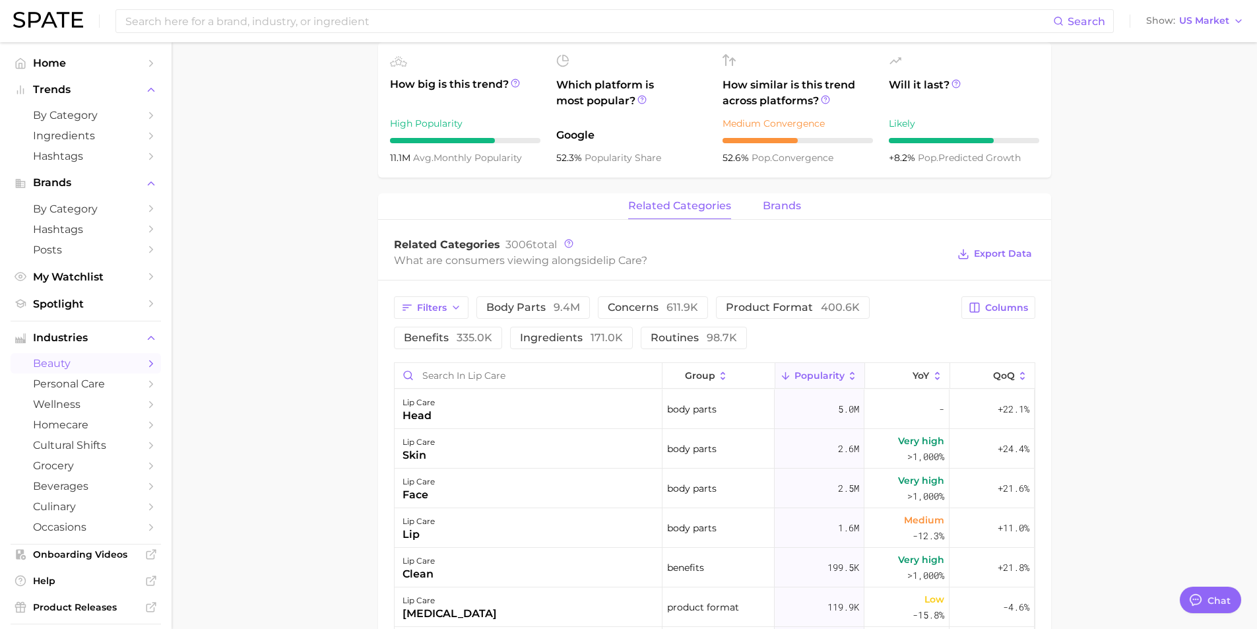
click at [784, 206] on span "brands" at bounding box center [781, 206] width 38 height 12
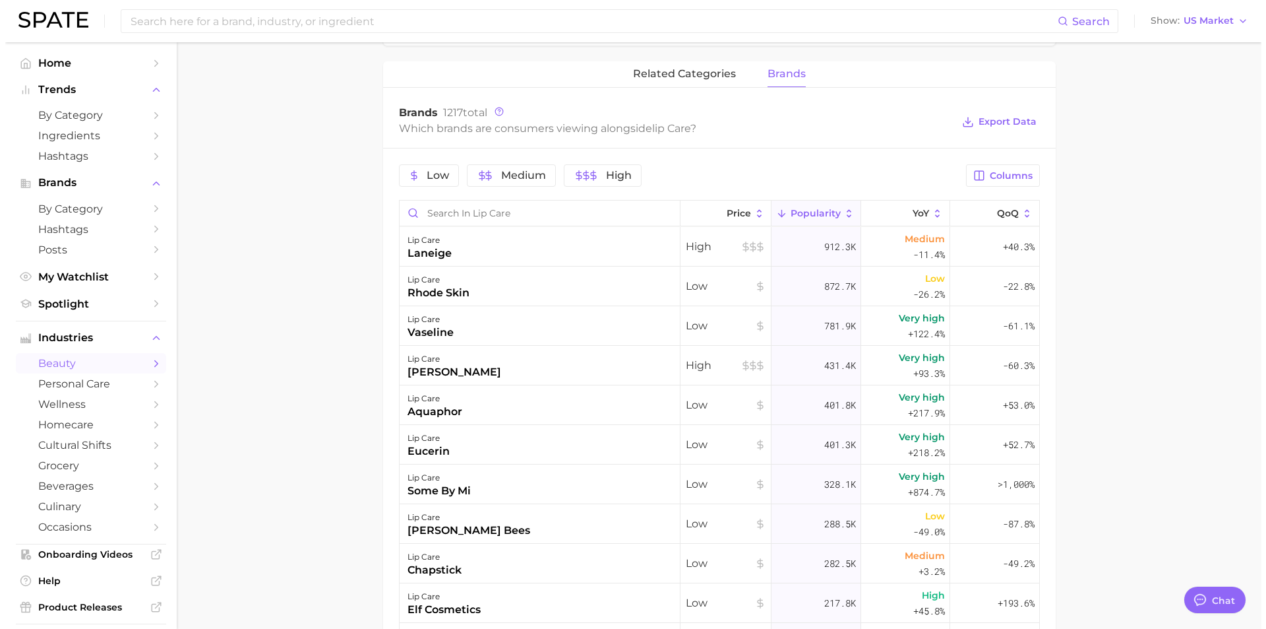
scroll to position [660, 0]
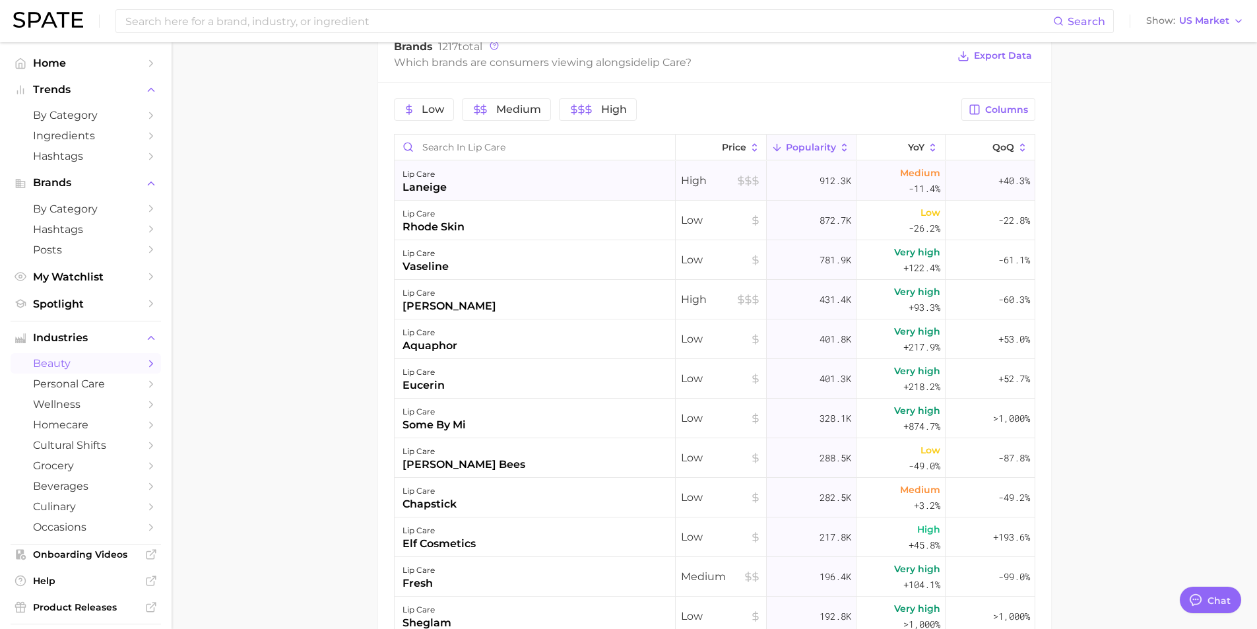
click at [420, 174] on div "lip care" at bounding box center [424, 174] width 44 height 16
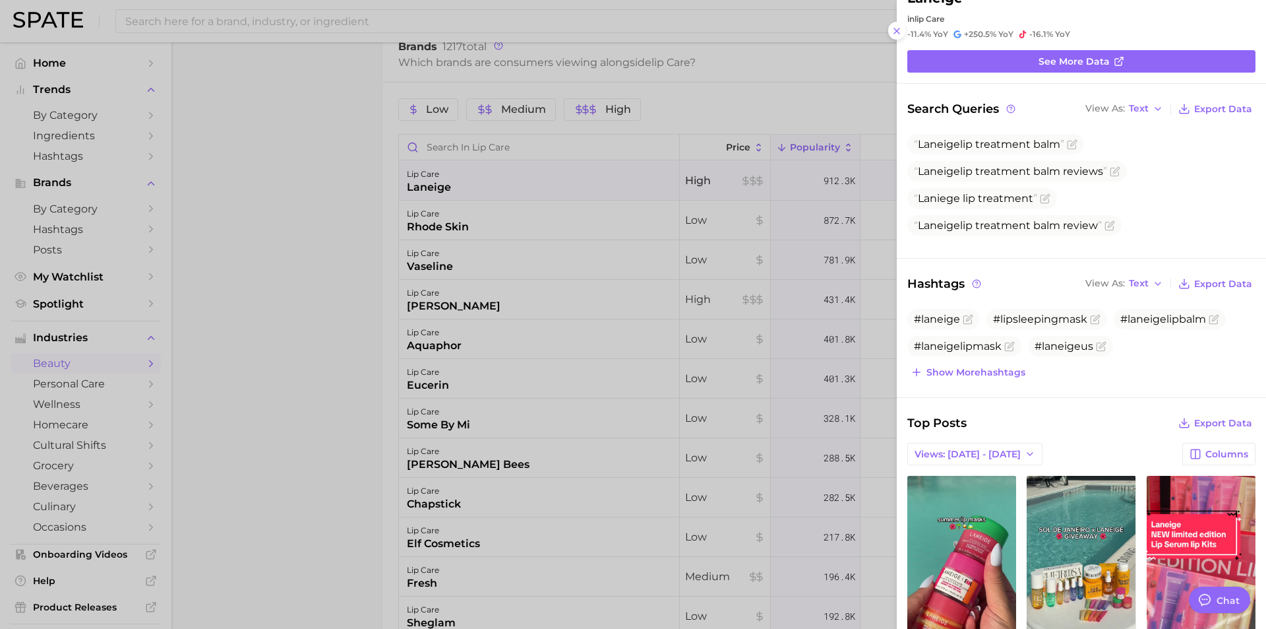
scroll to position [34, 0]
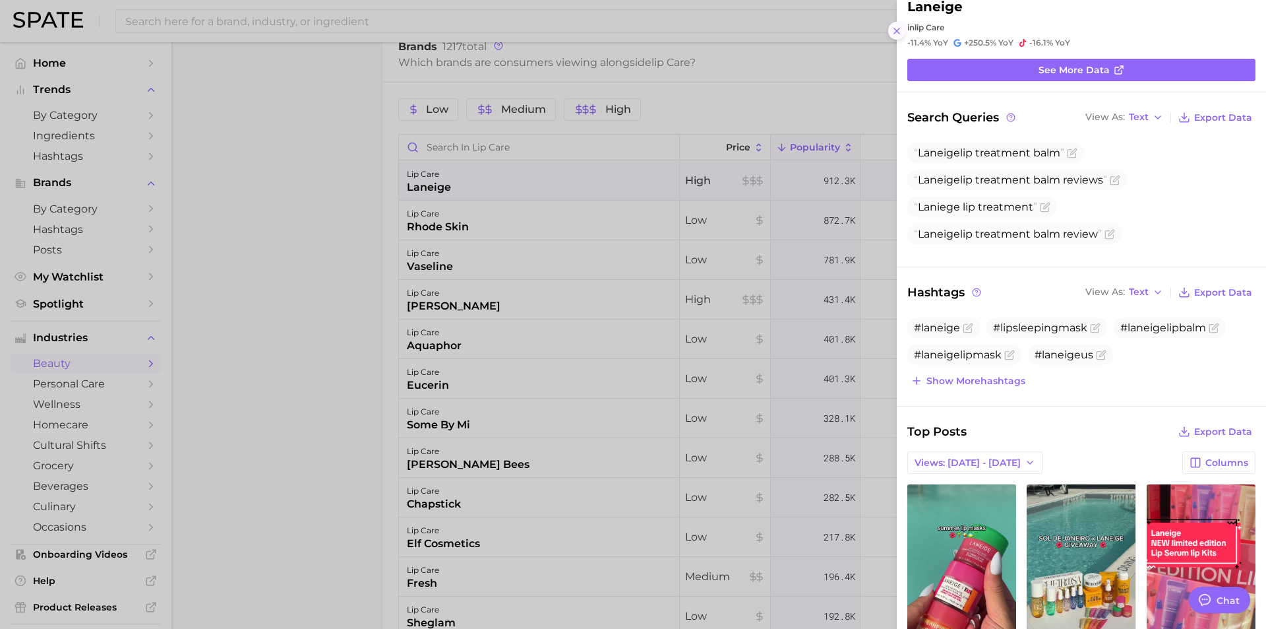
click at [893, 30] on icon at bounding box center [897, 31] width 11 height 11
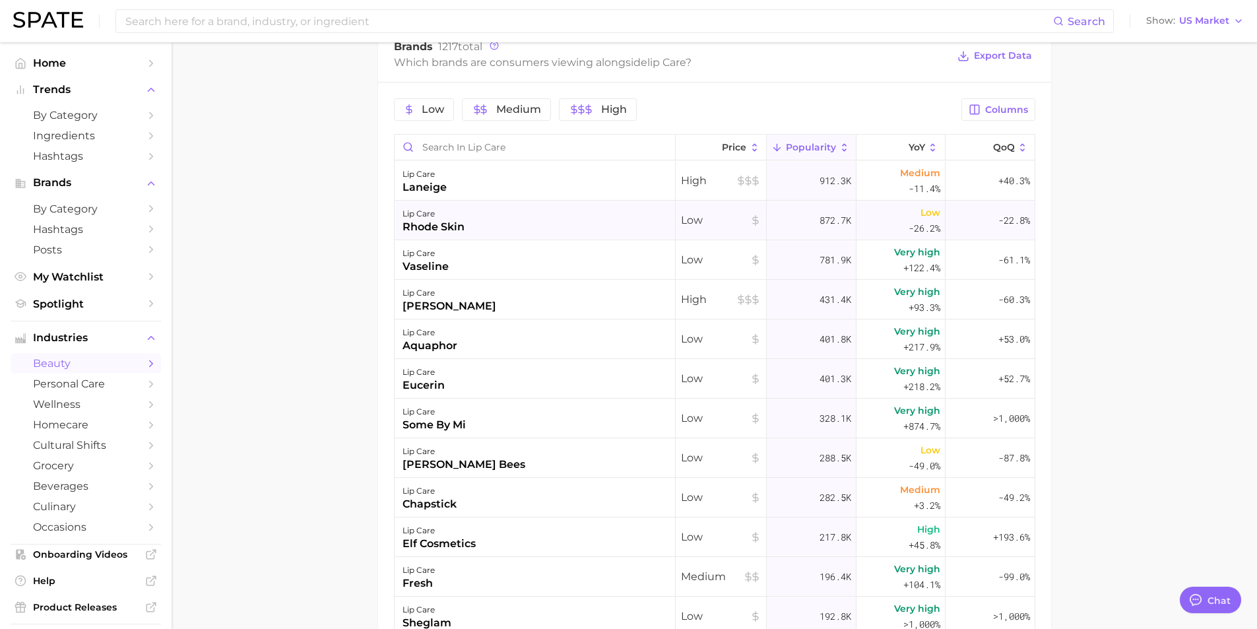
click at [441, 214] on div "lip care" at bounding box center [433, 214] width 62 height 16
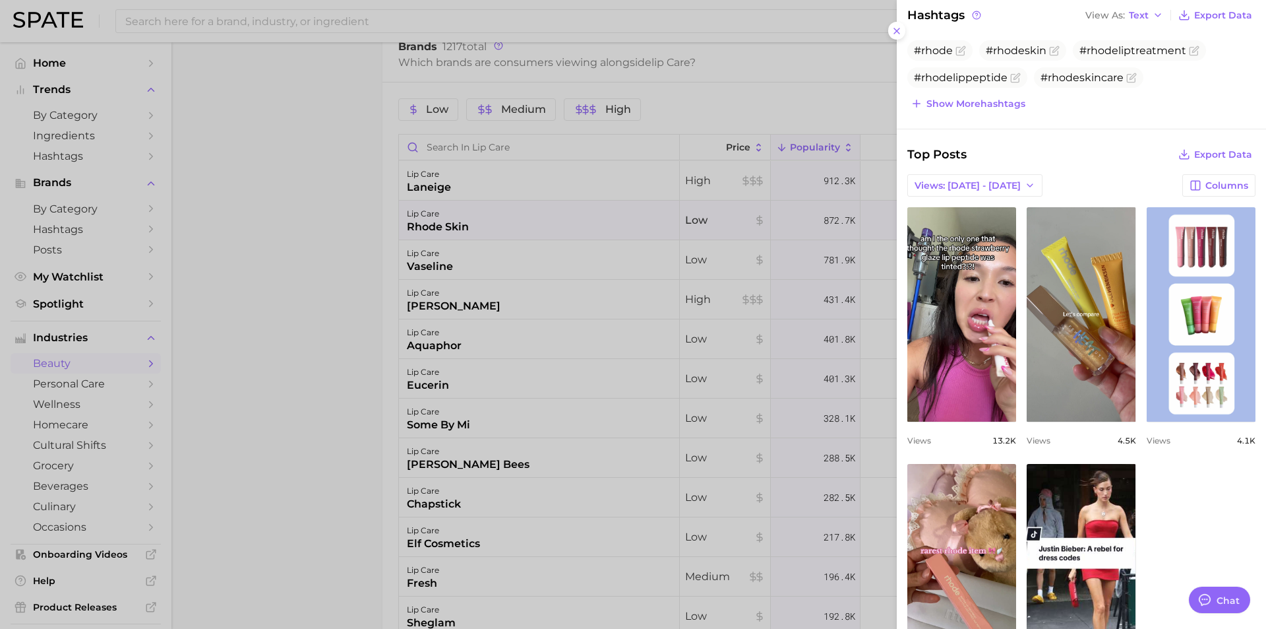
scroll to position [340, 0]
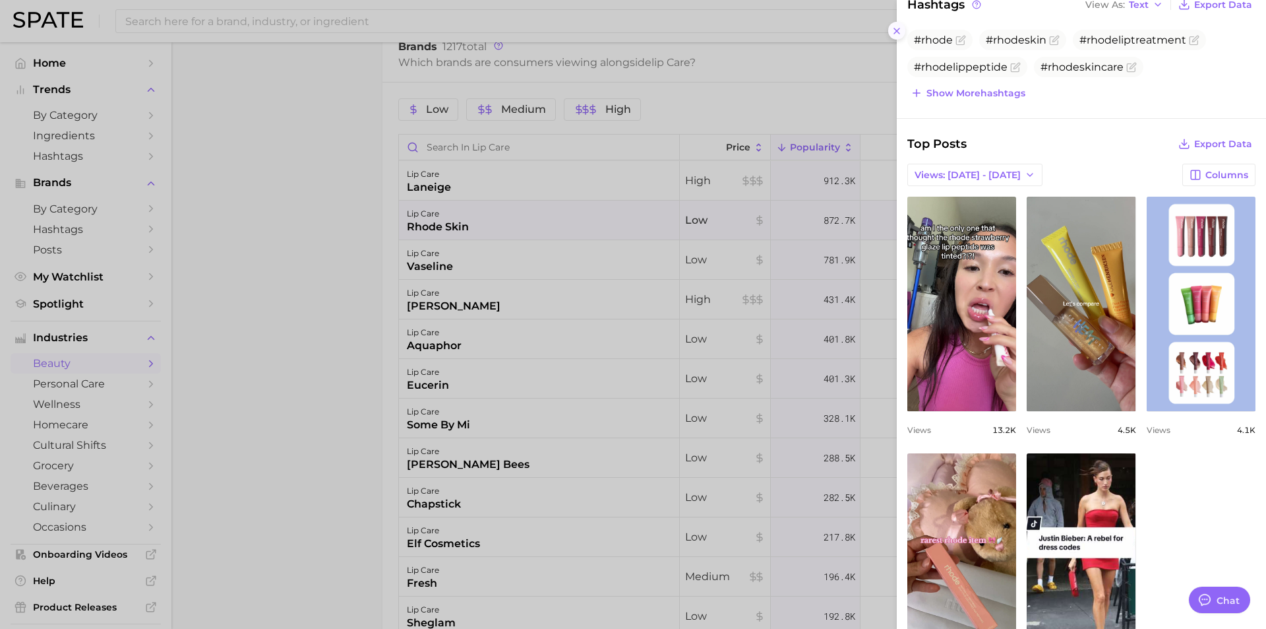
click at [900, 28] on icon at bounding box center [897, 31] width 11 height 11
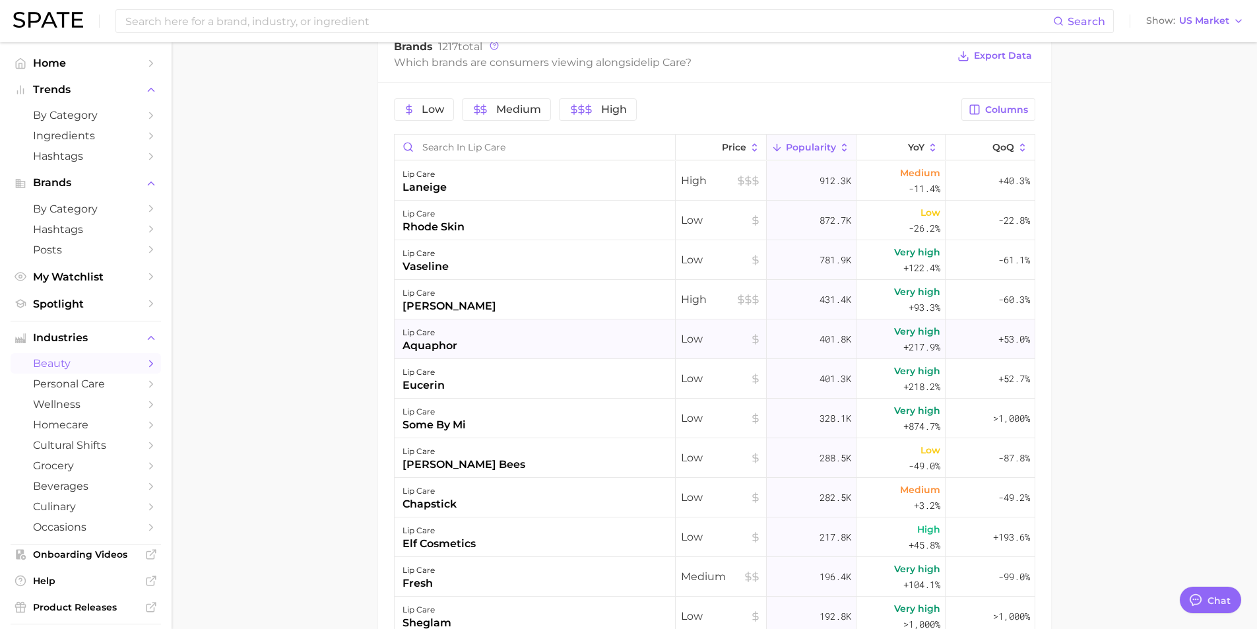
click at [433, 348] on div "aquaphor" at bounding box center [429, 346] width 55 height 16
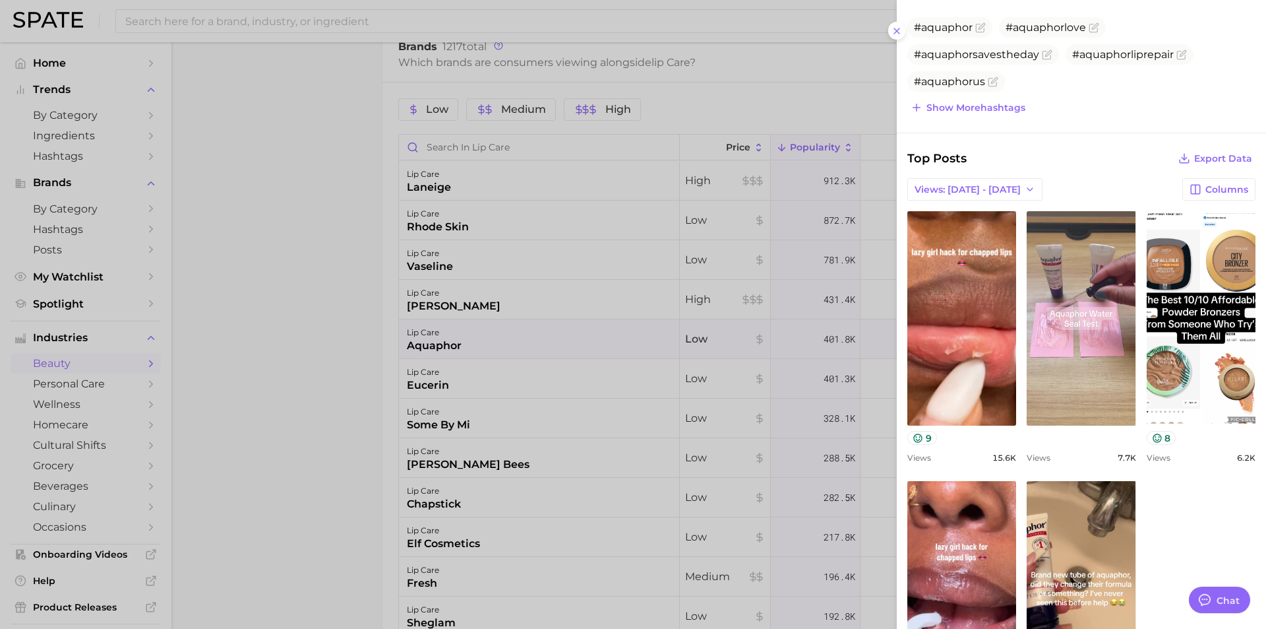
scroll to position [258, 0]
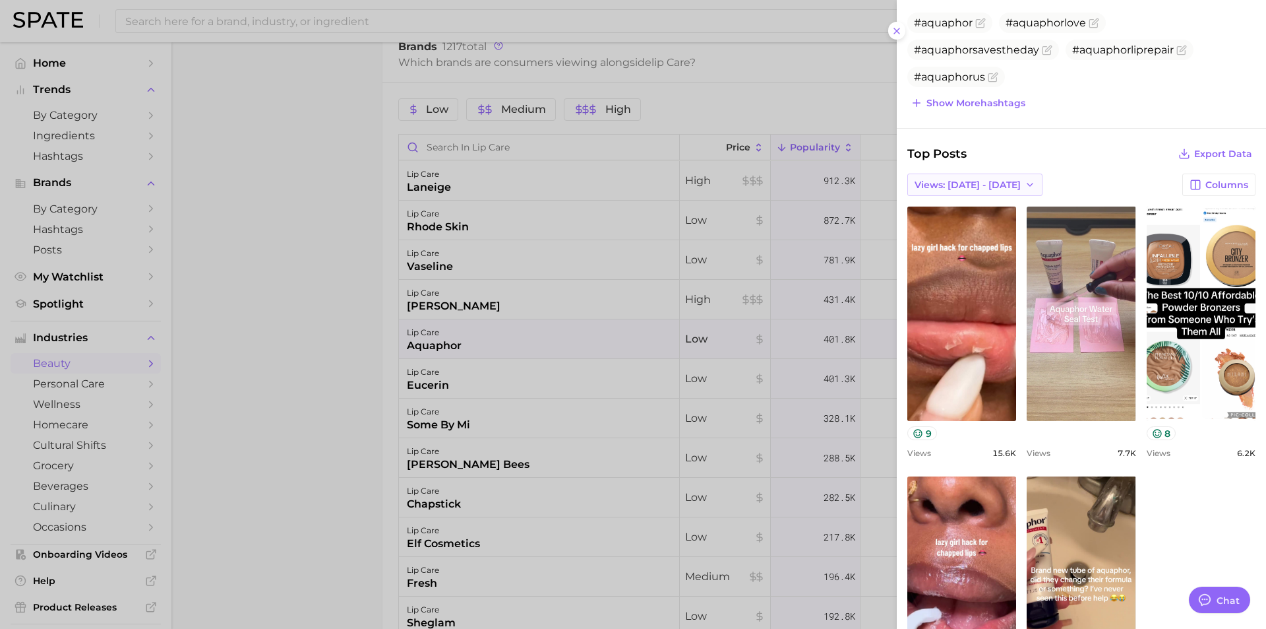
click at [1025, 185] on icon "button" at bounding box center [1030, 184] width 11 height 11
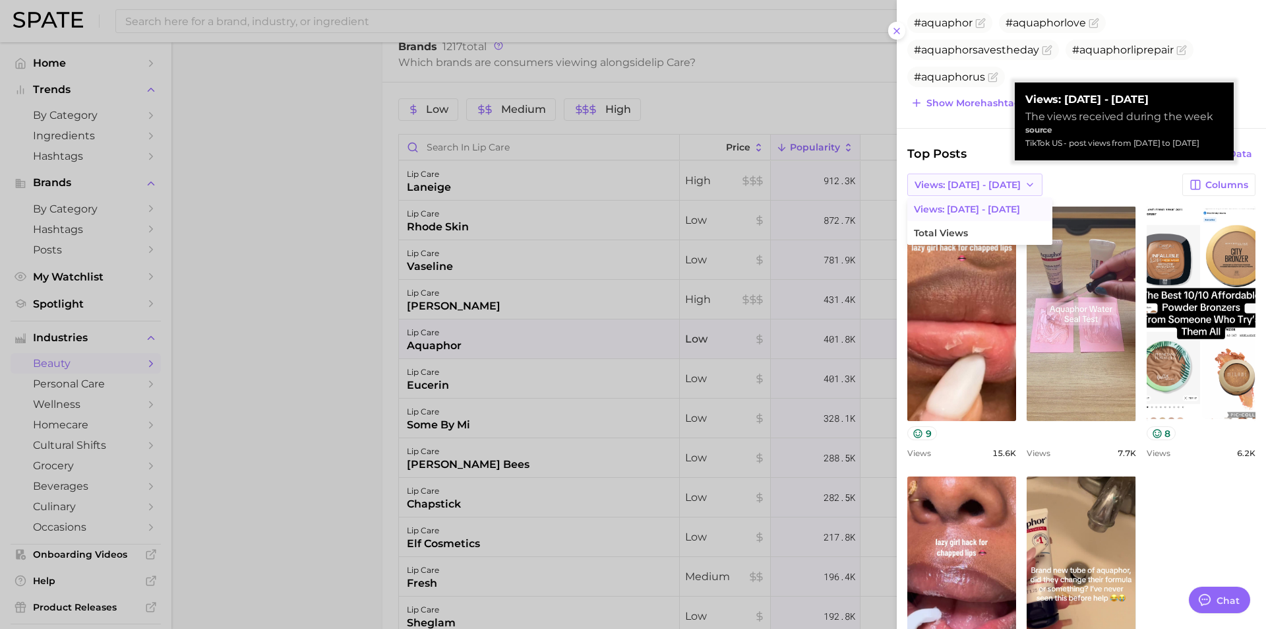
click at [1025, 185] on icon "button" at bounding box center [1030, 184] width 11 height 11
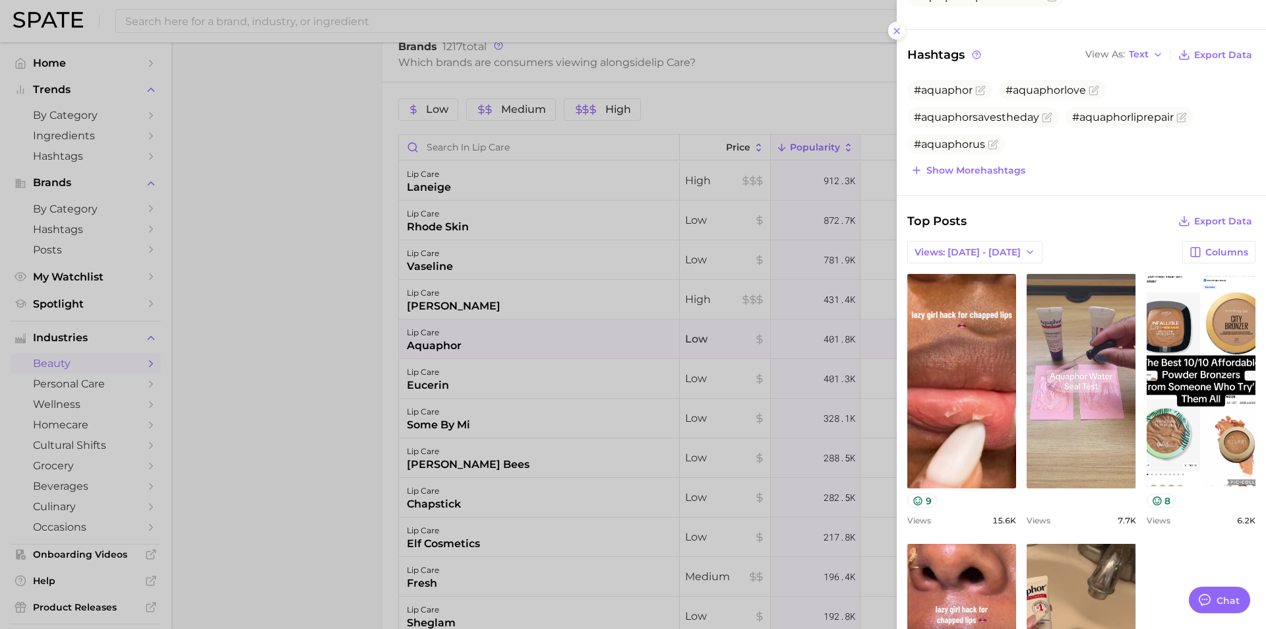
scroll to position [135, 0]
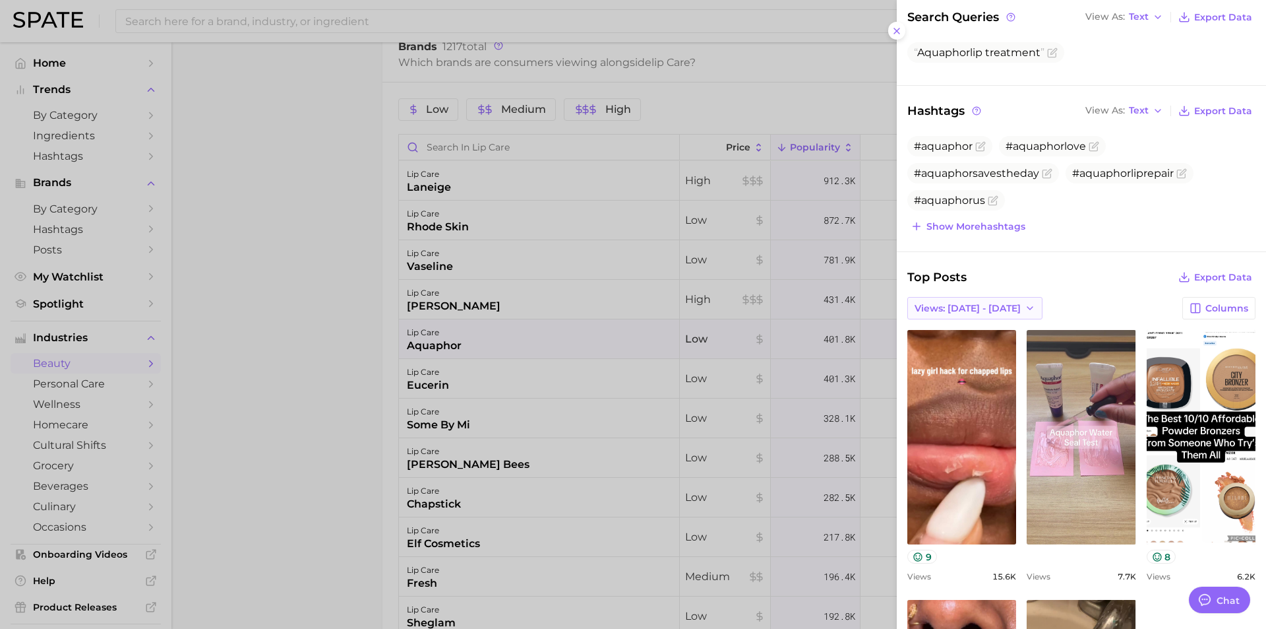
click at [1005, 301] on button "Views: [DATE] - [DATE]" at bounding box center [975, 308] width 135 height 22
click at [931, 358] on span "Total Views" at bounding box center [941, 356] width 54 height 11
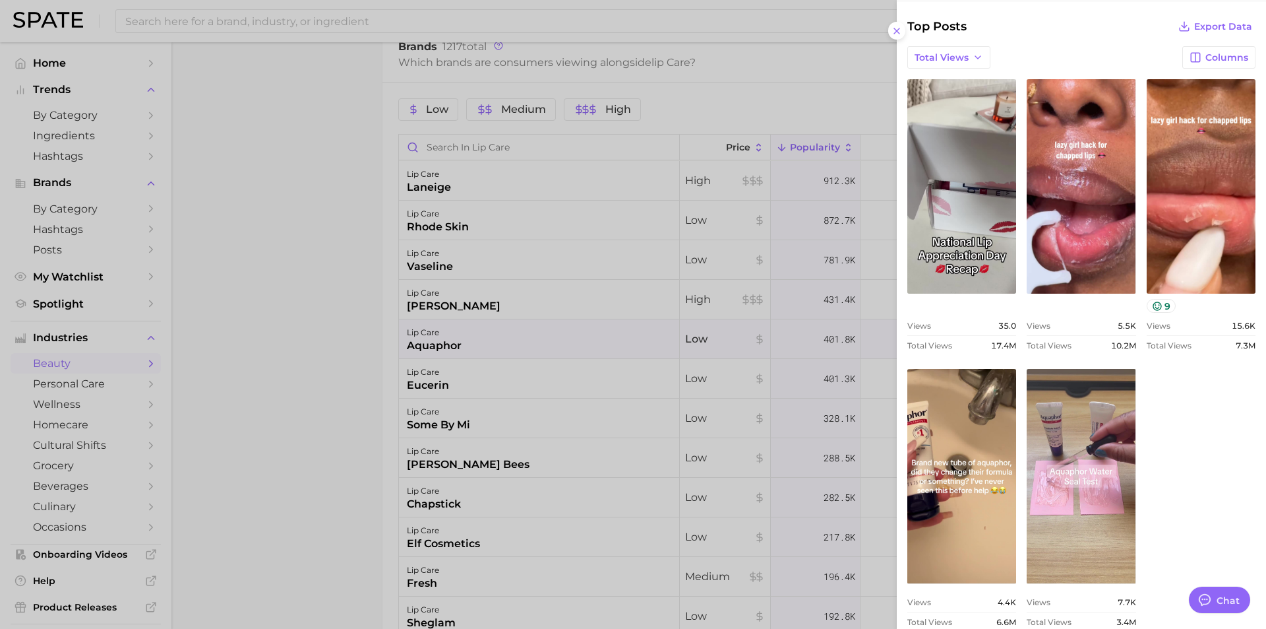
scroll to position [399, 0]
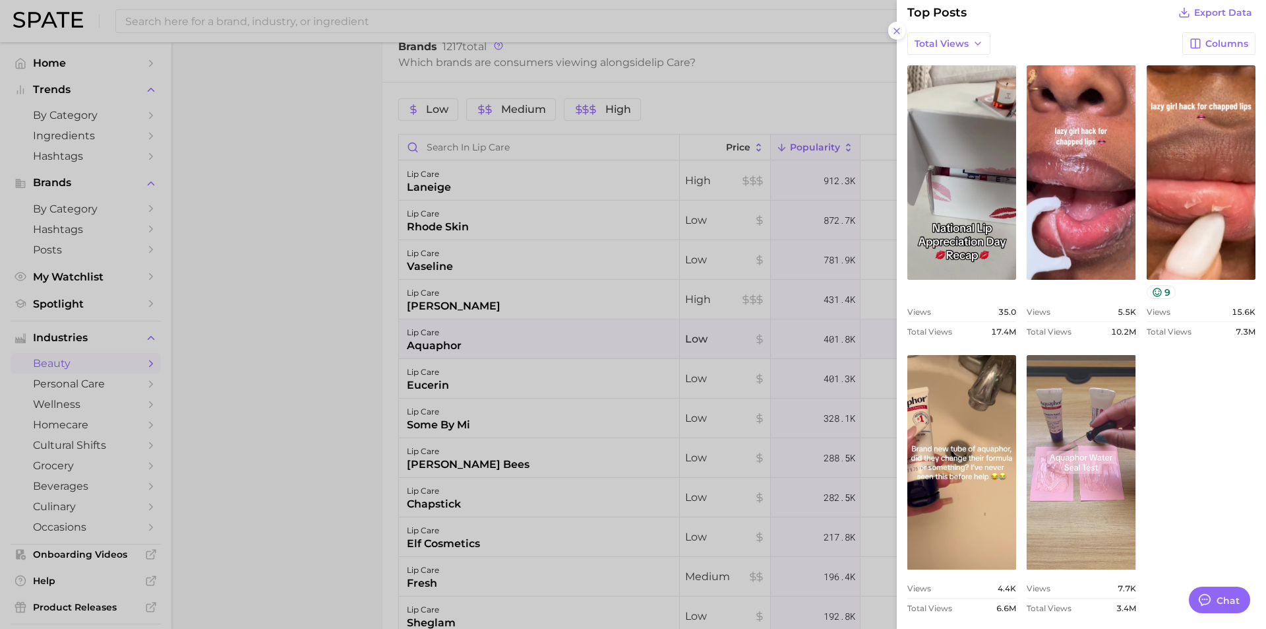
click at [430, 189] on div at bounding box center [633, 314] width 1266 height 629
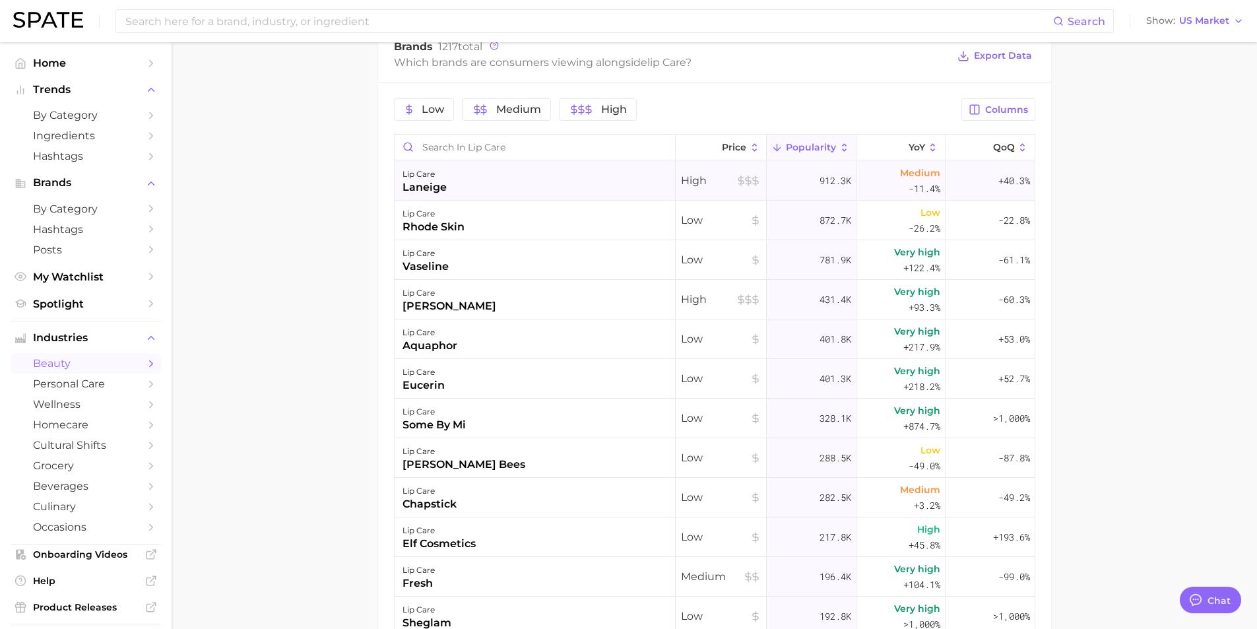
click at [418, 185] on div "laneige" at bounding box center [424, 187] width 44 height 16
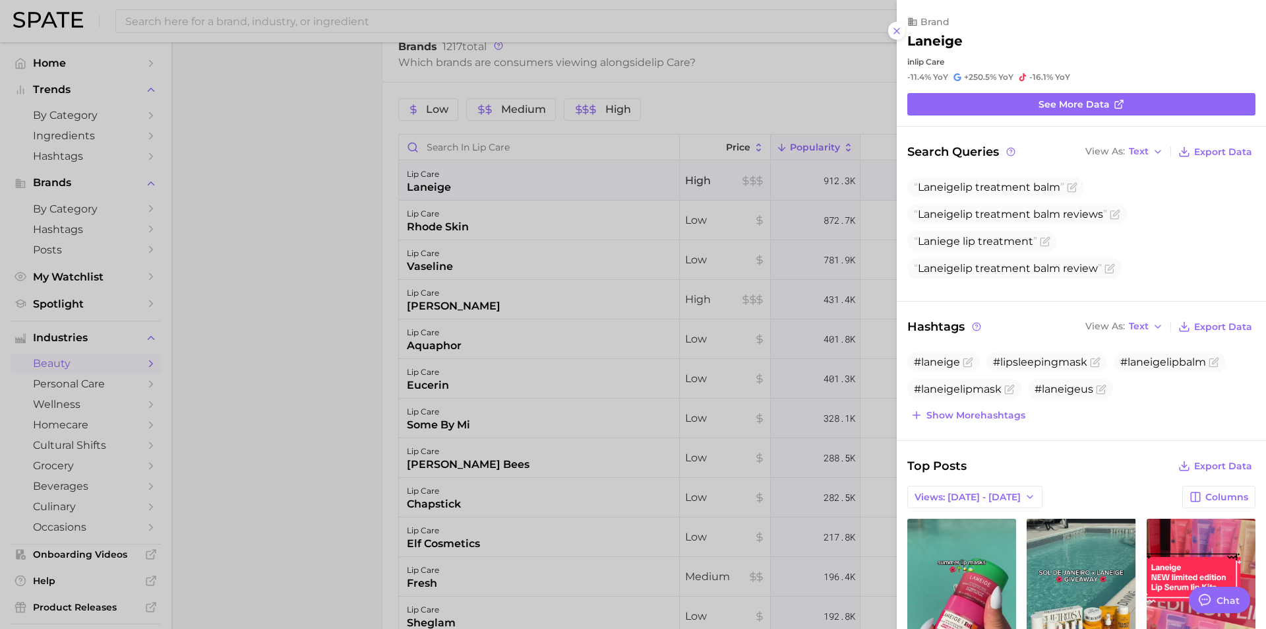
scroll to position [361, 0]
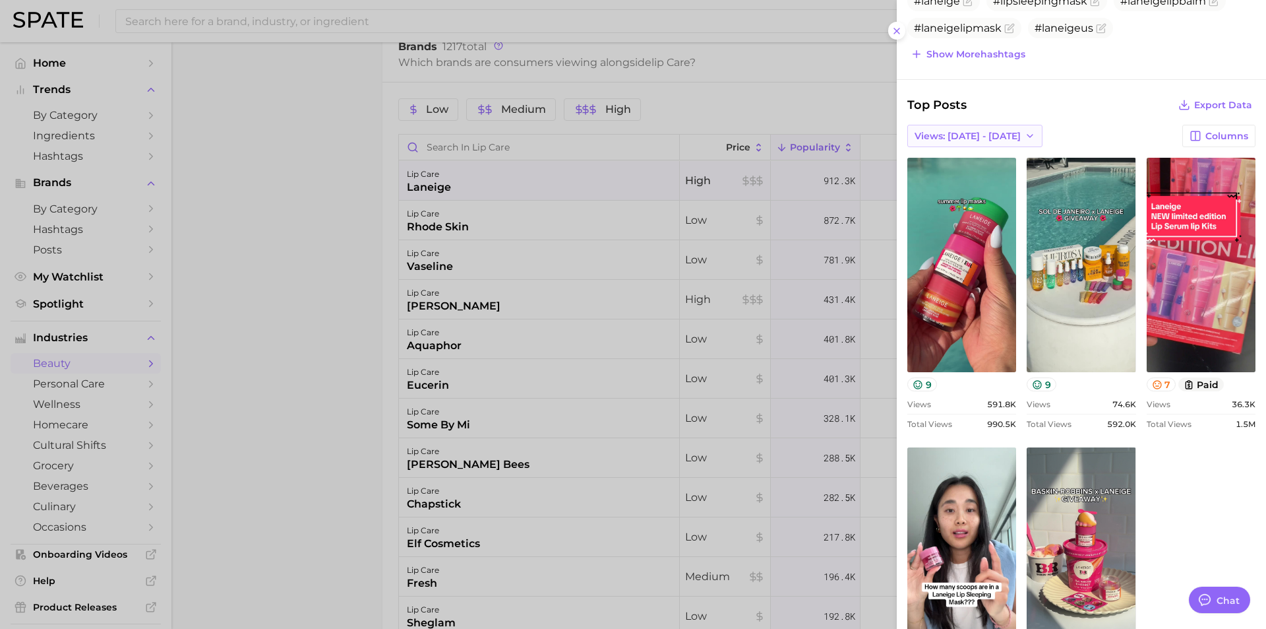
click at [1025, 134] on icon "button" at bounding box center [1030, 136] width 11 height 11
click at [952, 189] on span "Total Views" at bounding box center [941, 184] width 54 height 11
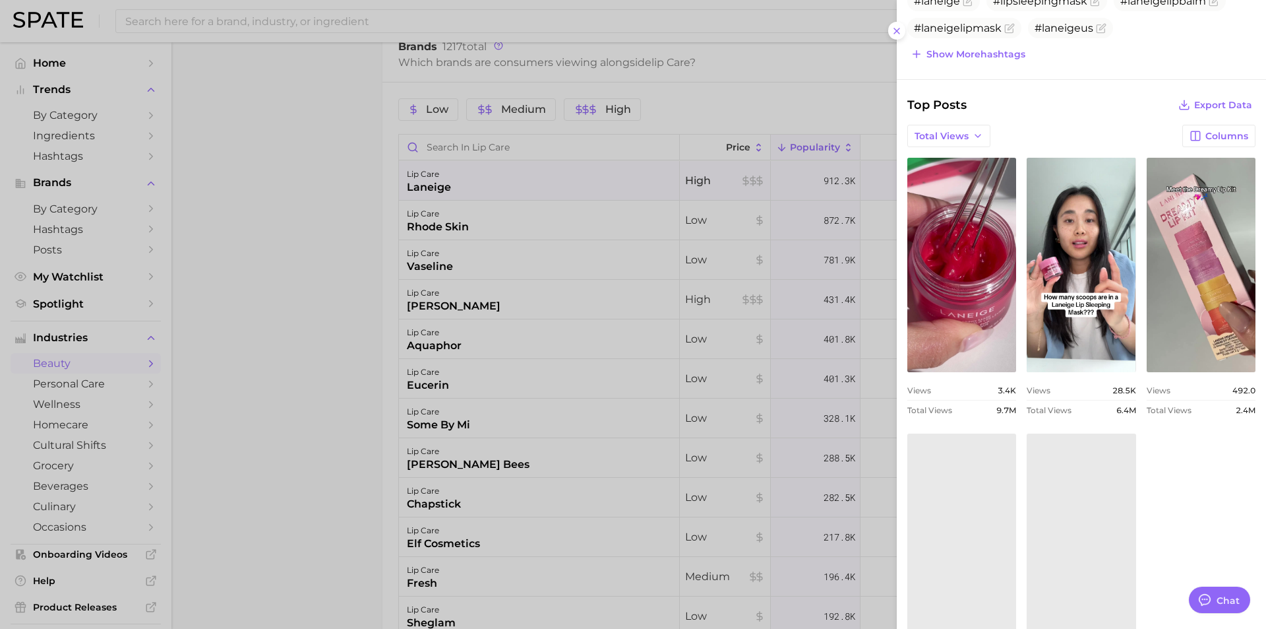
scroll to position [0, 0]
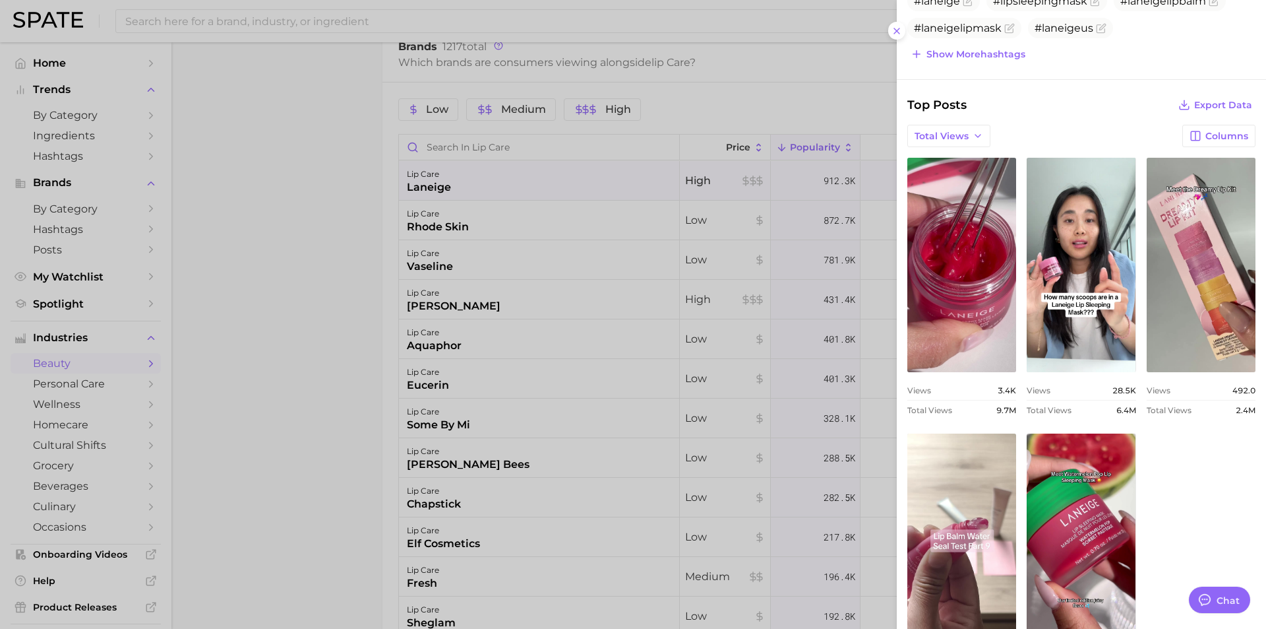
drag, startPoint x: 439, startPoint y: 267, endPoint x: 412, endPoint y: 264, distance: 27.2
click at [438, 267] on div at bounding box center [633, 314] width 1266 height 629
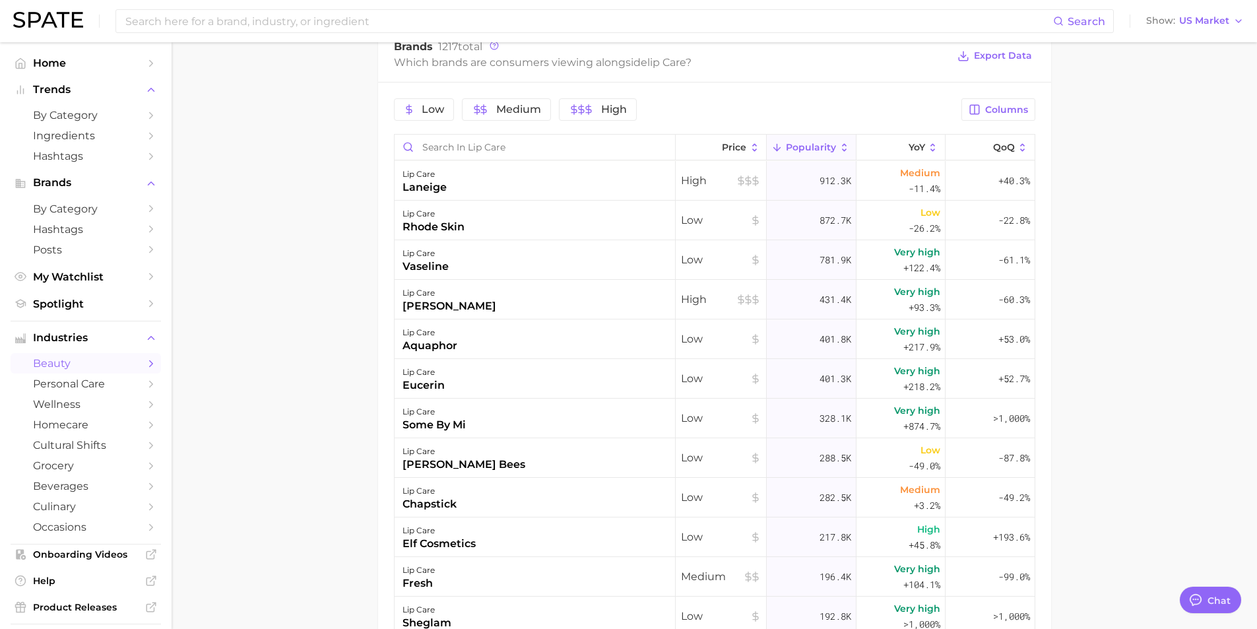
click at [411, 264] on div "vaseline" at bounding box center [425, 267] width 46 height 16
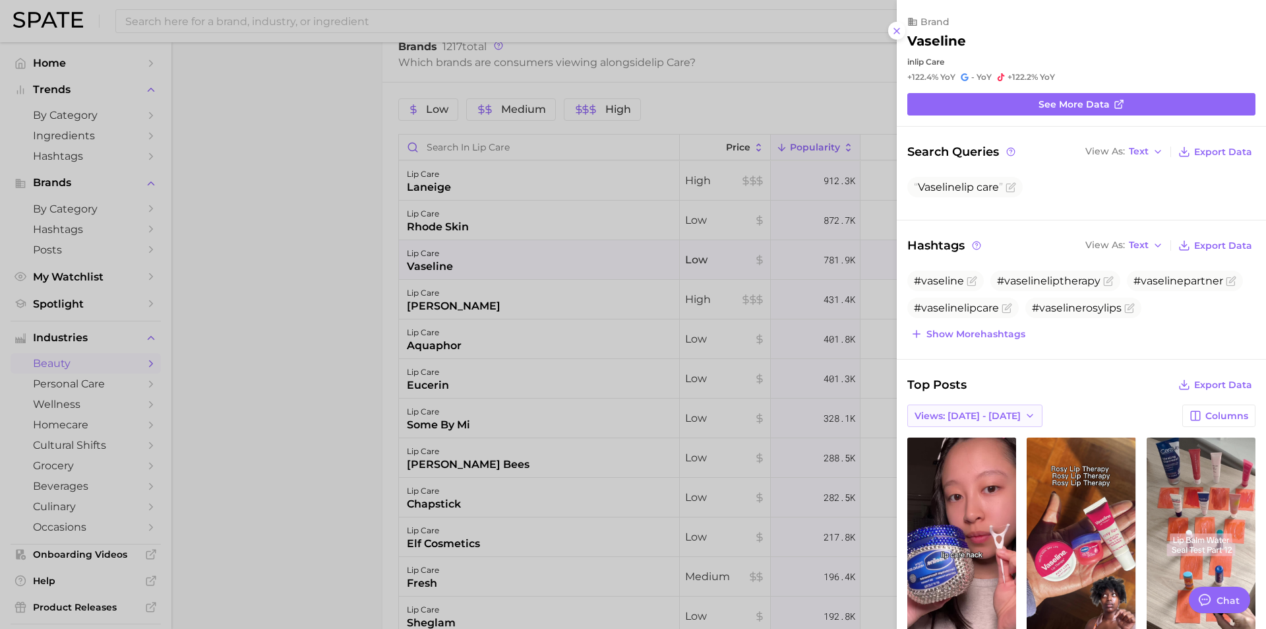
click at [1028, 417] on polyline "button" at bounding box center [1030, 415] width 5 height 3
click at [967, 466] on span "Total Views" at bounding box center [941, 463] width 54 height 11
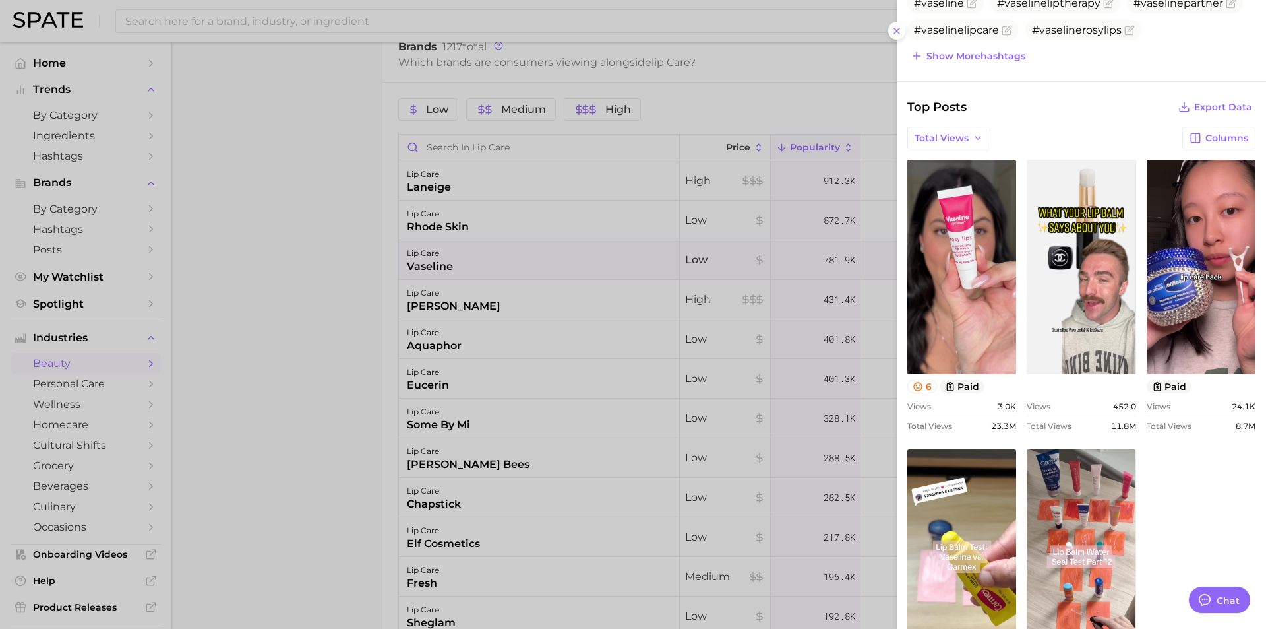
click at [265, 384] on div at bounding box center [633, 314] width 1266 height 629
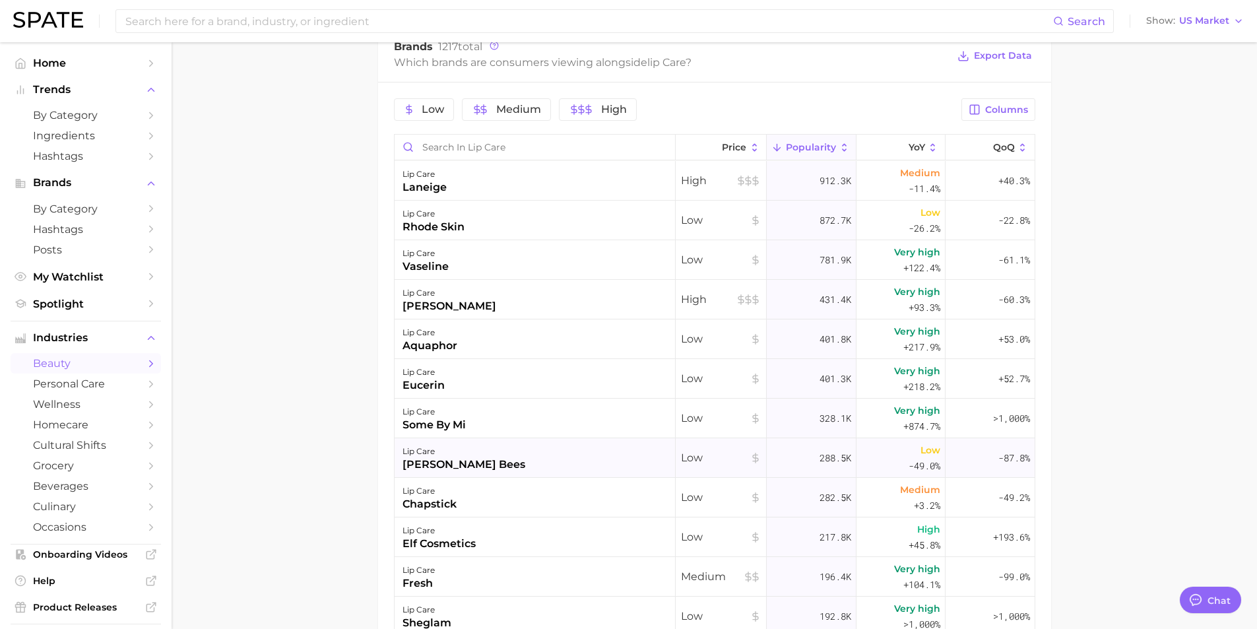
click at [419, 459] on div "[PERSON_NAME] bees" at bounding box center [463, 464] width 123 height 16
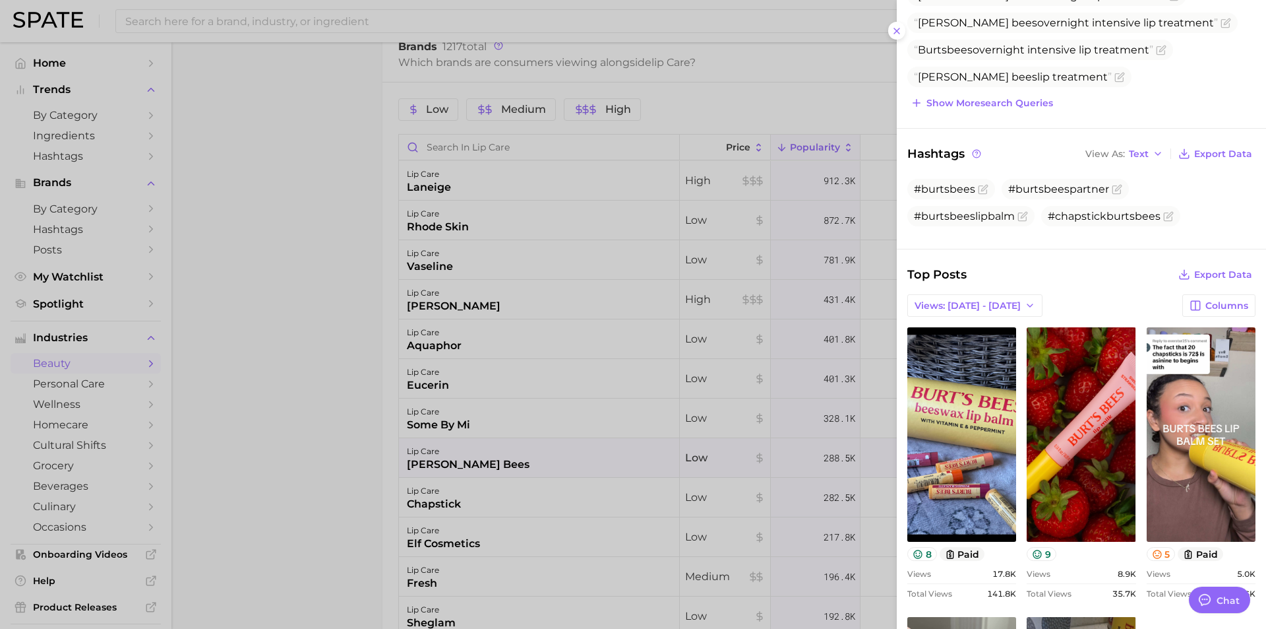
scroll to position [264, 0]
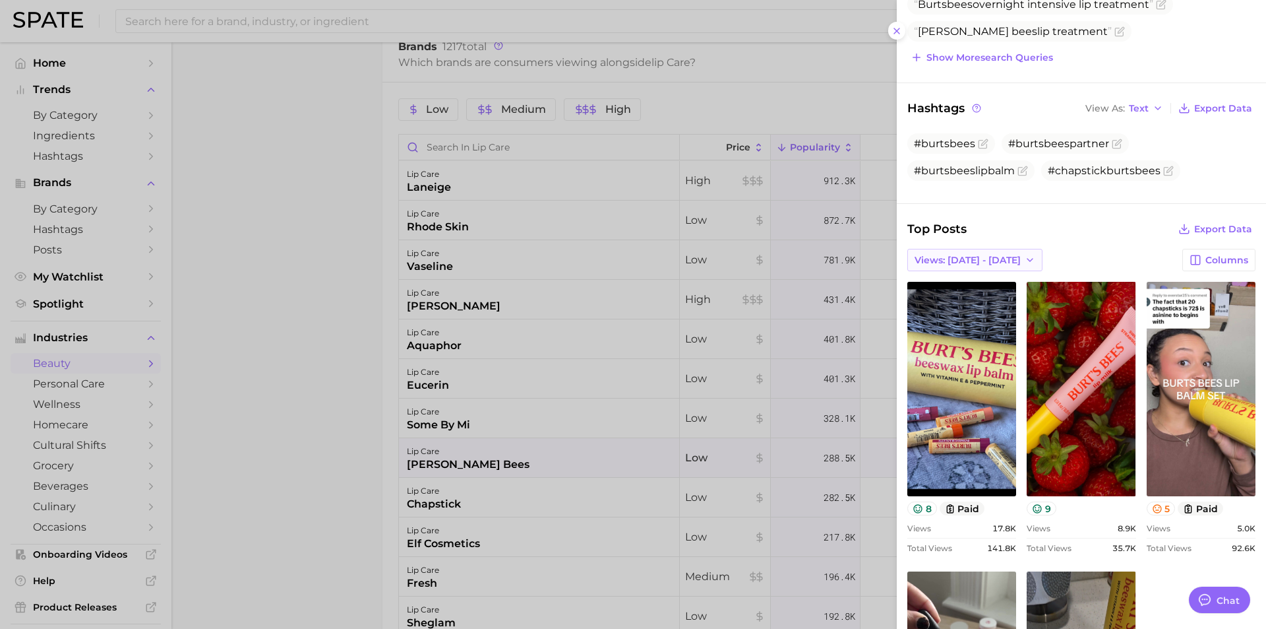
click at [993, 257] on span "Views: [DATE] - [DATE]" at bounding box center [968, 260] width 106 height 11
click at [951, 310] on span "Total Views" at bounding box center [941, 308] width 54 height 11
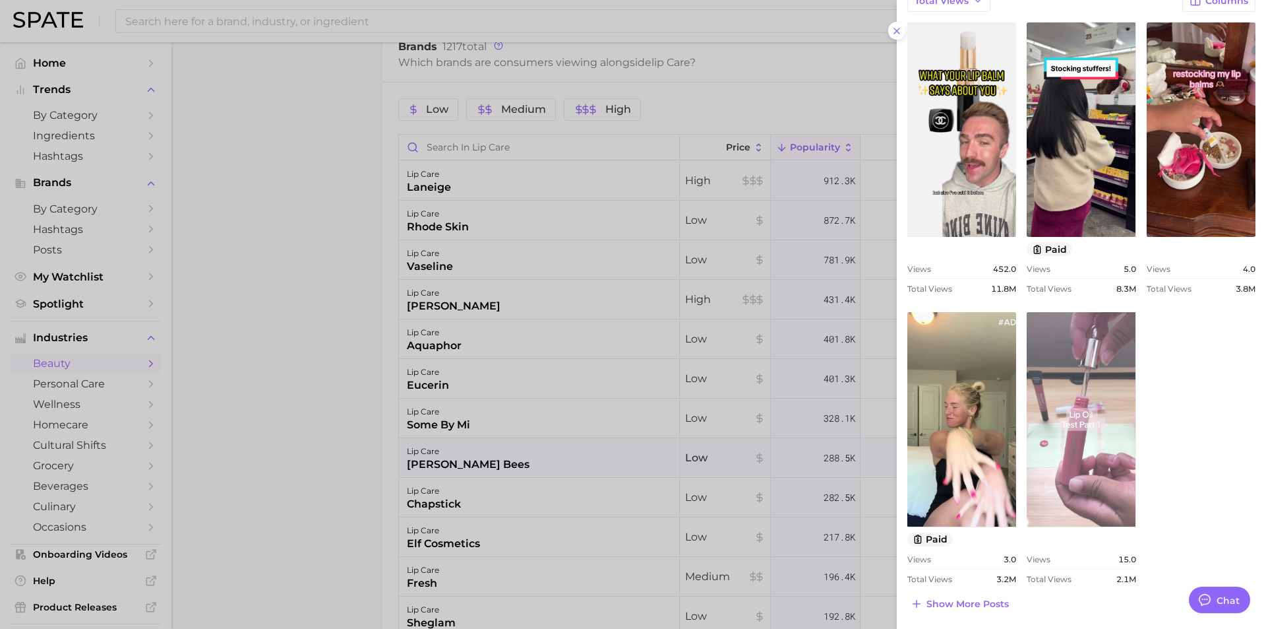
click at [1066, 396] on link "view post on TikTok" at bounding box center [1081, 419] width 109 height 214
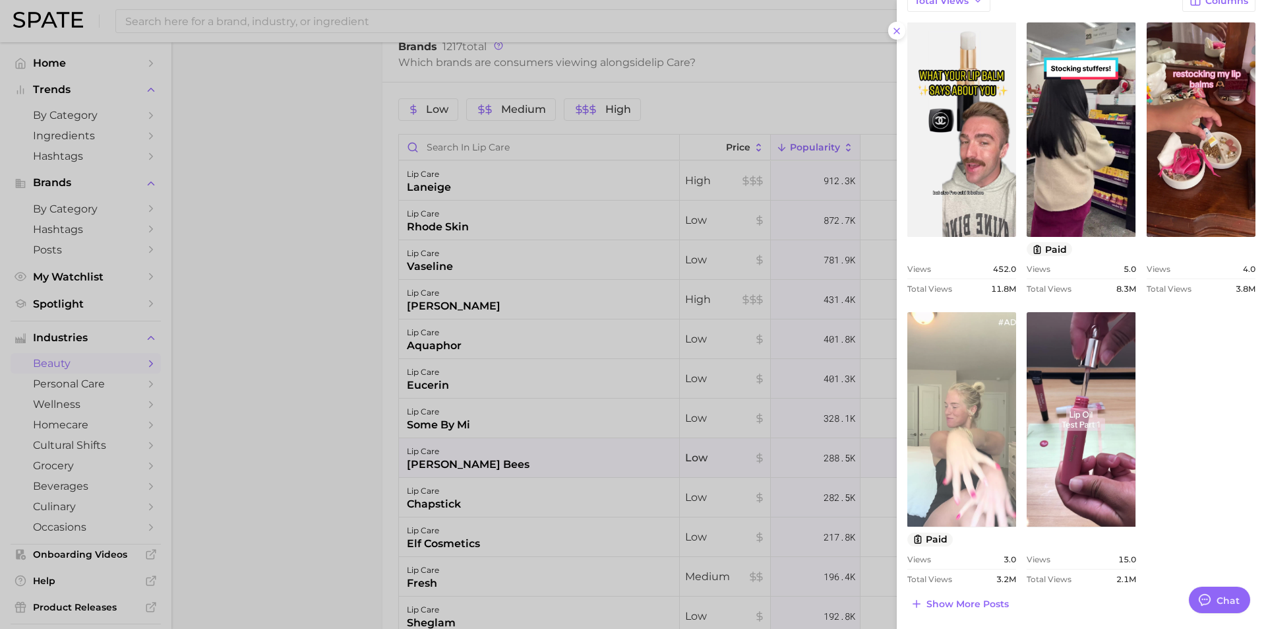
click at [966, 410] on link "view post on TikTok" at bounding box center [962, 419] width 109 height 214
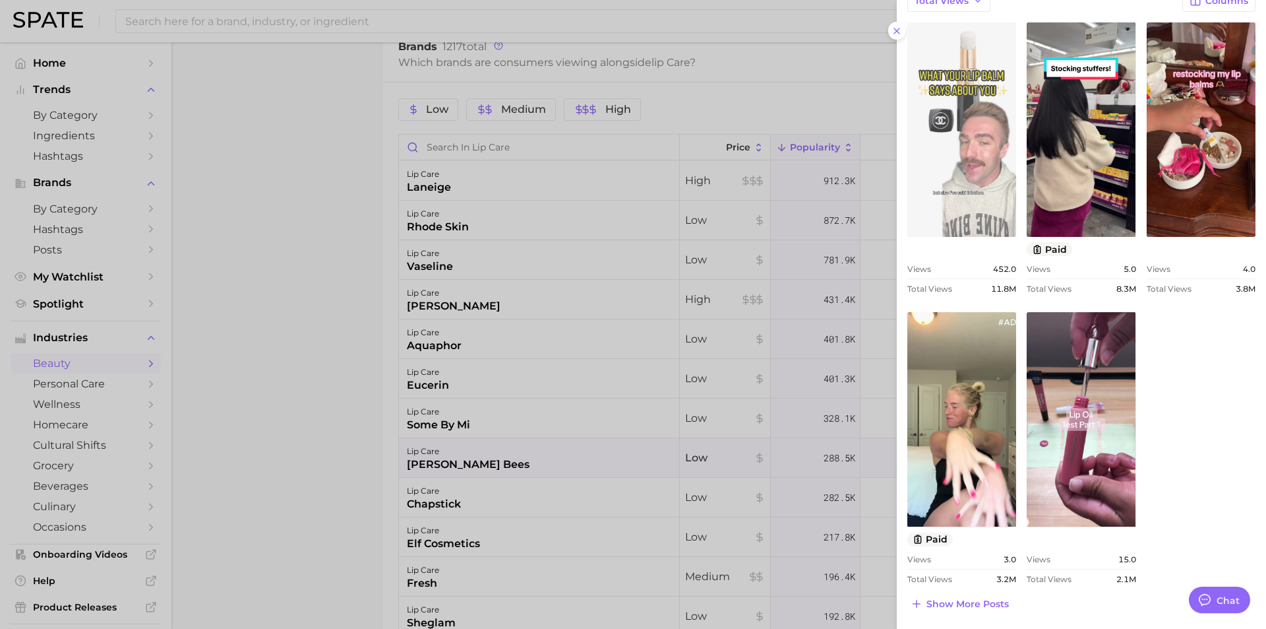
click at [981, 152] on link "view post on TikTok" at bounding box center [962, 129] width 109 height 214
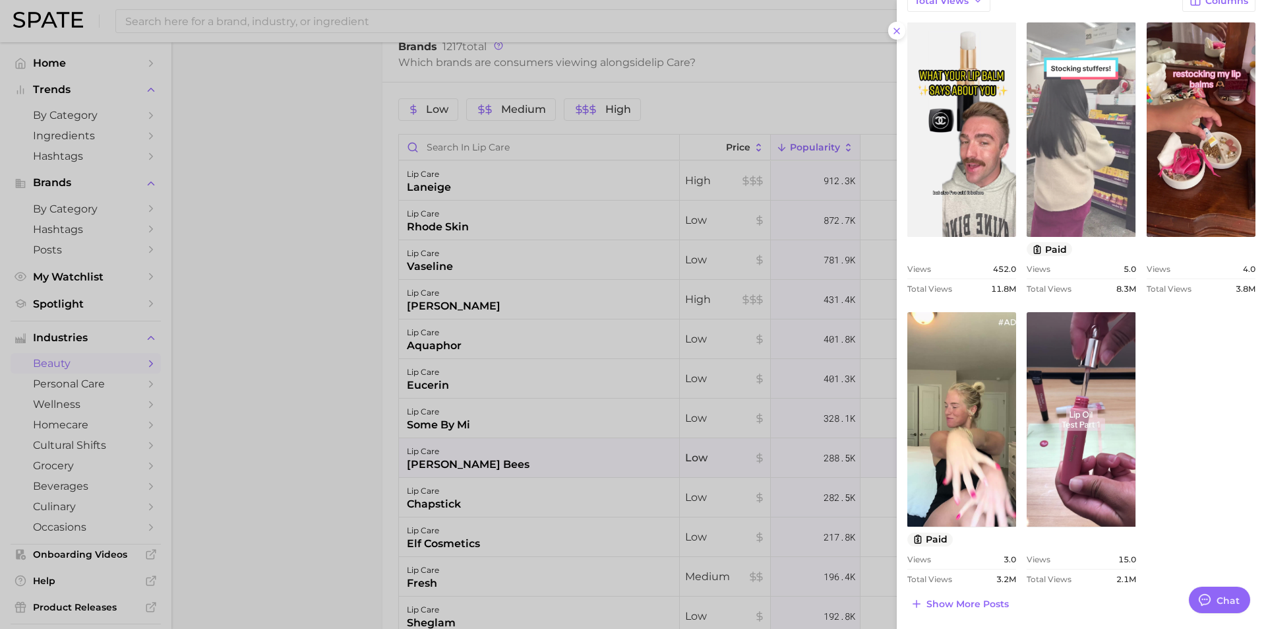
click at [1094, 171] on link "view post on TikTok" at bounding box center [1081, 129] width 109 height 214
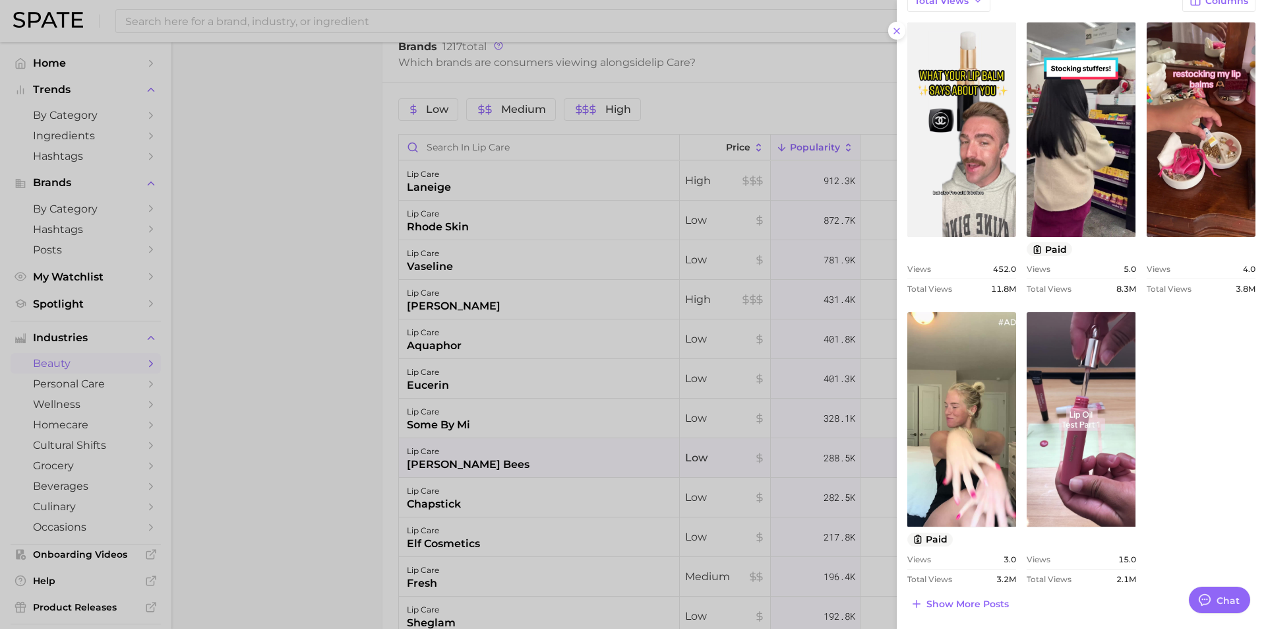
click at [369, 169] on div at bounding box center [633, 314] width 1266 height 629
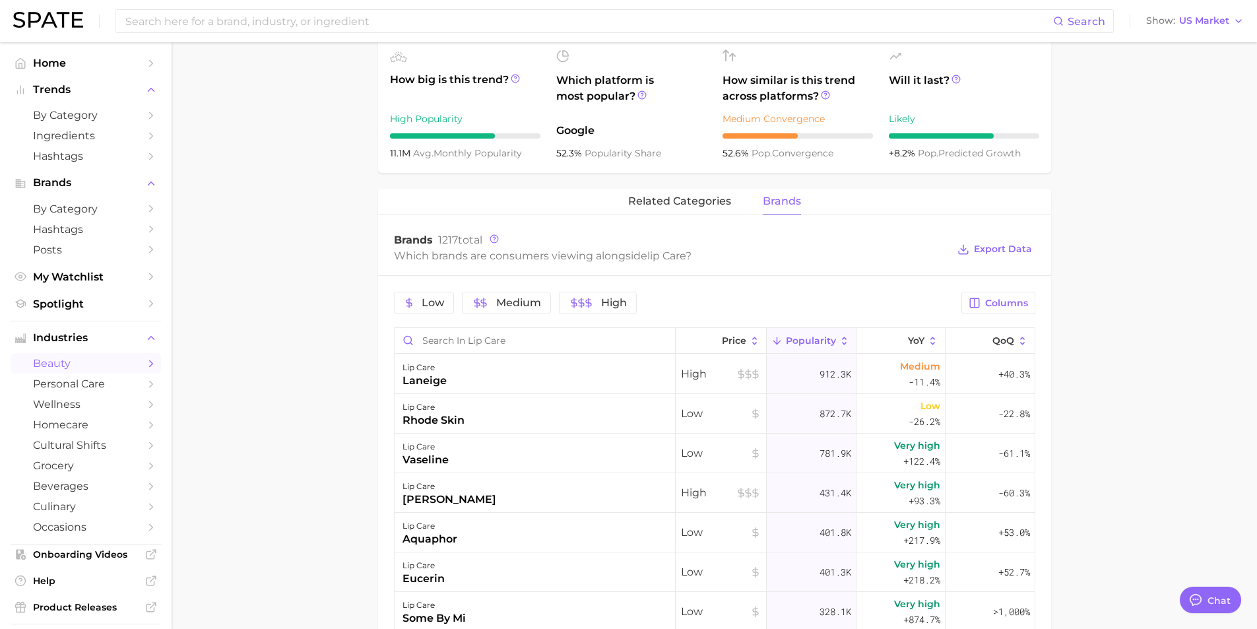
scroll to position [198, 0]
